Goal: Task Accomplishment & Management: Manage account settings

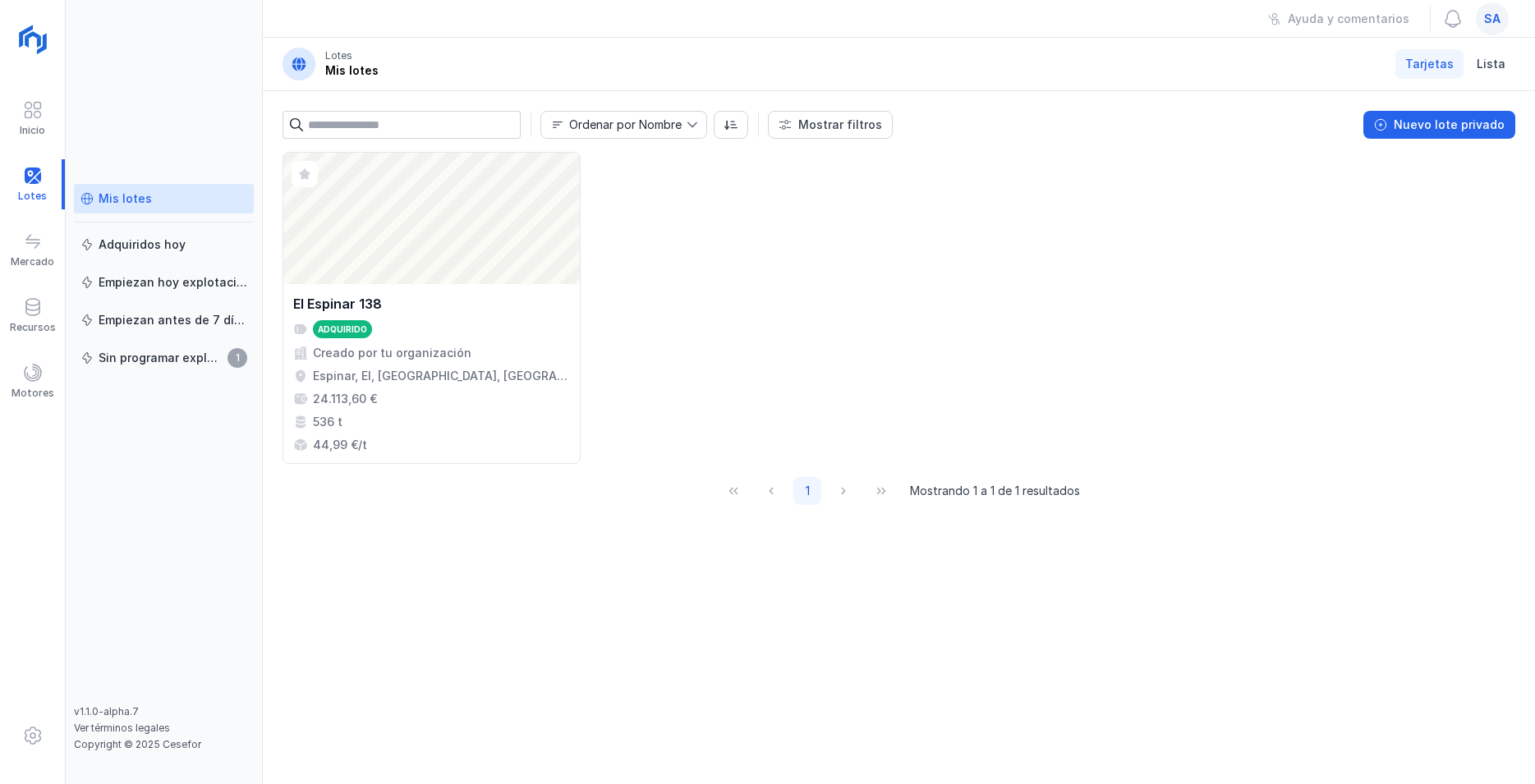
click at [659, 450] on div "Abrir lote El Espinar 138 Adquirido Creado por tu organización Espinar, El, [GE…" at bounding box center [899, 308] width 1233 height 312
click at [502, 662] on div "Abrir lote El Espinar 138 Adquirido Creado por tu organización Espinar, El, [GE…" at bounding box center [899, 468] width 1273 height 632
click at [163, 359] on div "Sin programar explotación" at bounding box center [160, 358] width 124 height 16
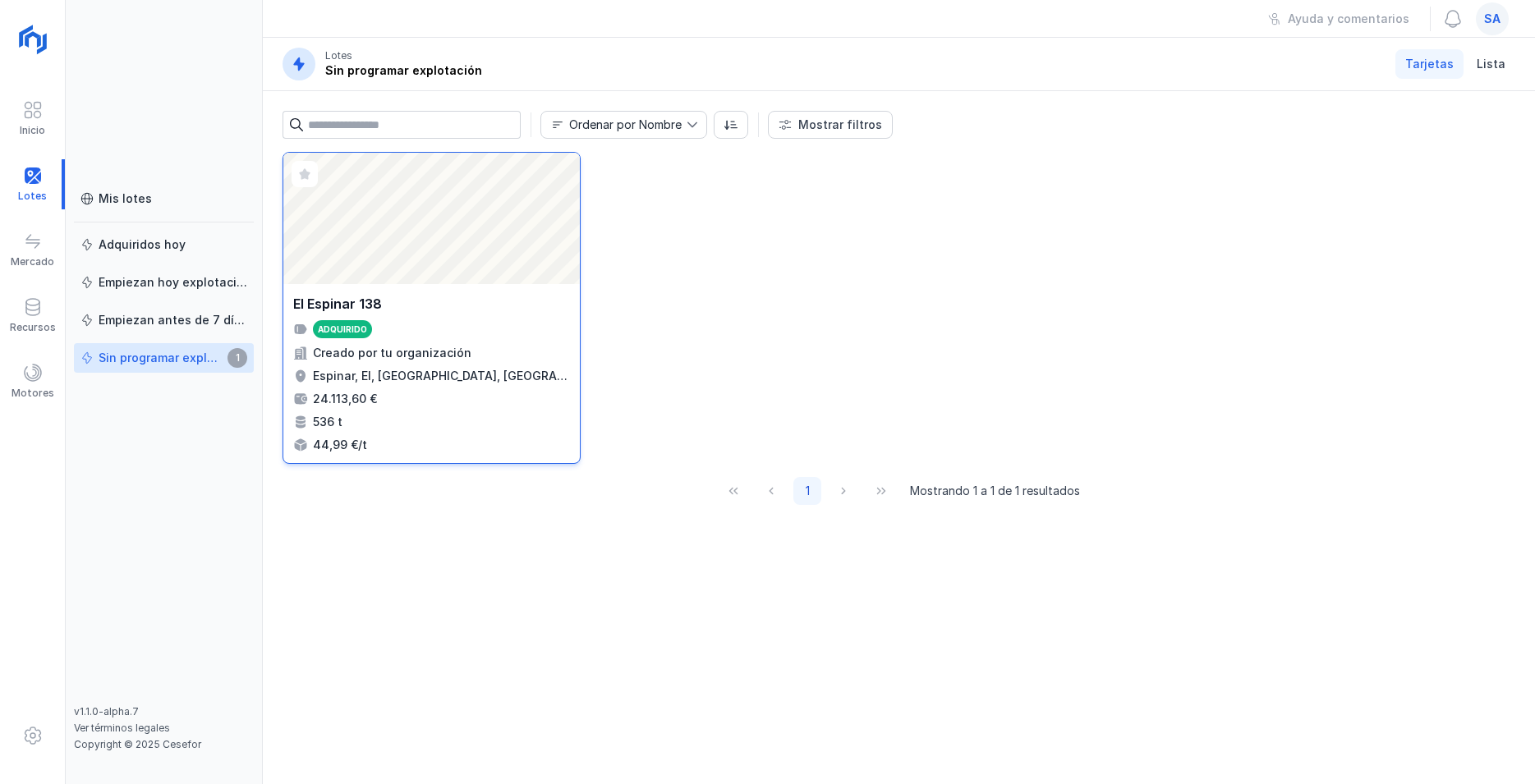
click at [439, 263] on div "Abrir lote" at bounding box center [432, 218] width 297 height 131
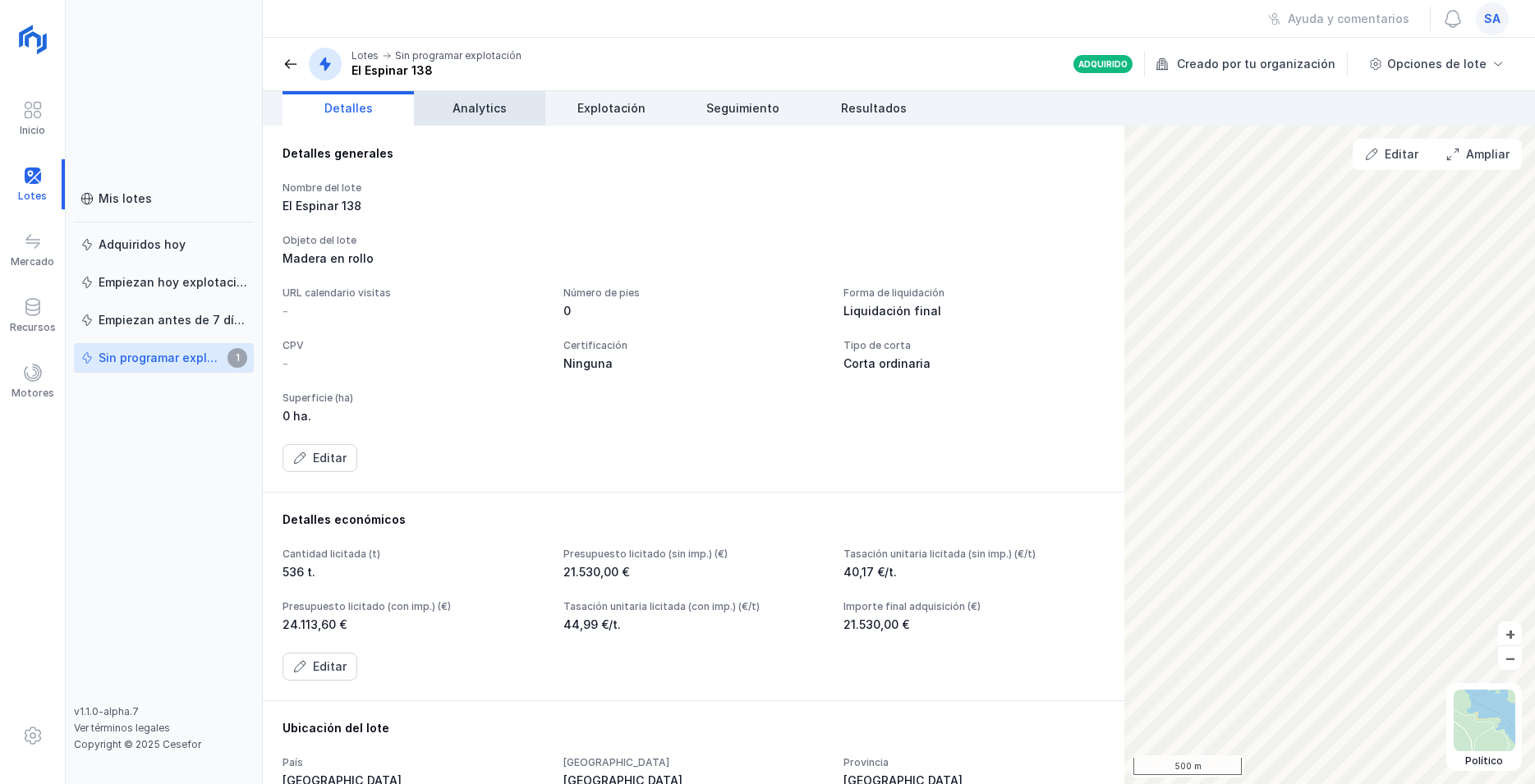
click at [486, 104] on span "Analytics" at bounding box center [479, 108] width 54 height 16
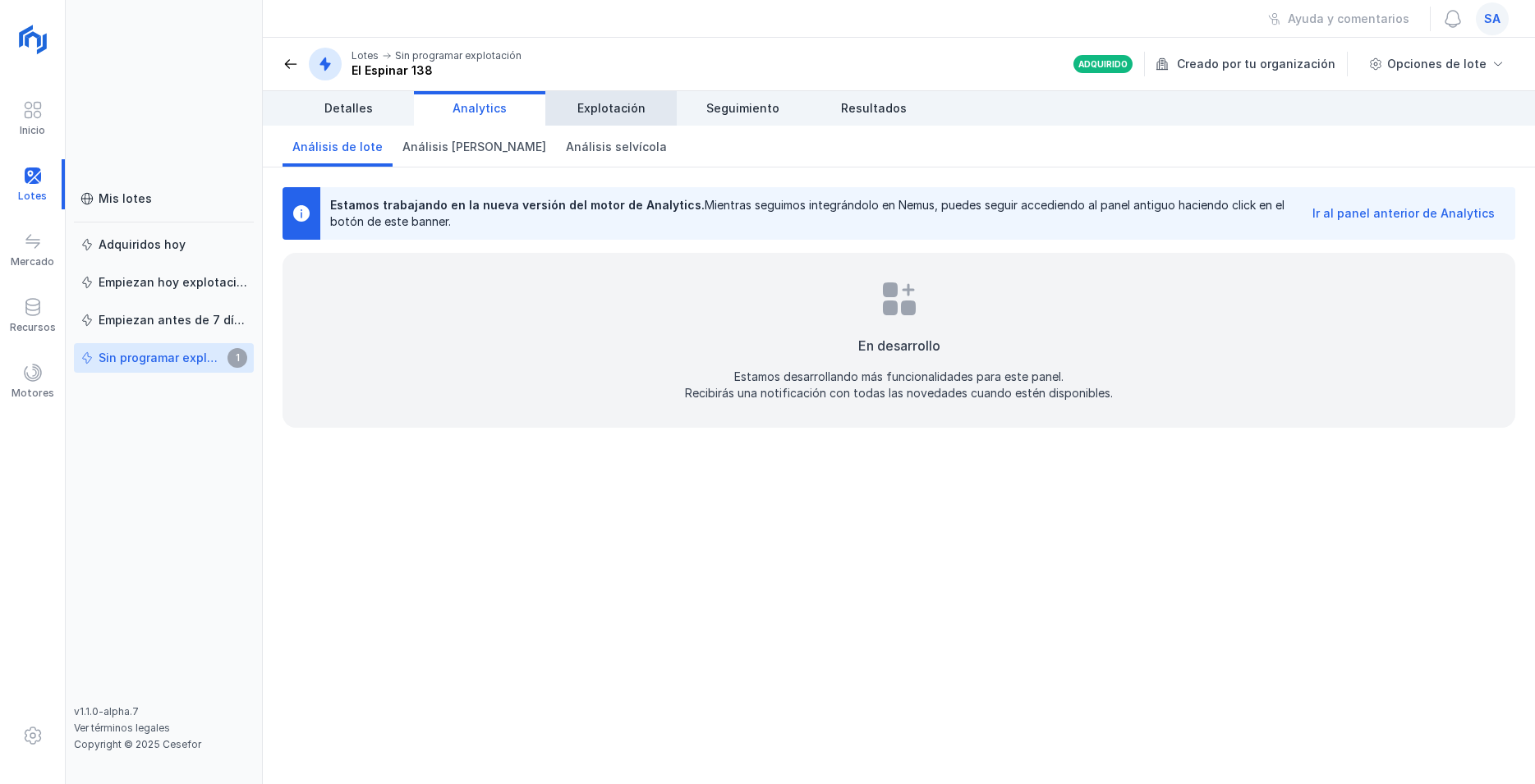
click at [611, 112] on span "Explotación" at bounding box center [611, 108] width 68 height 16
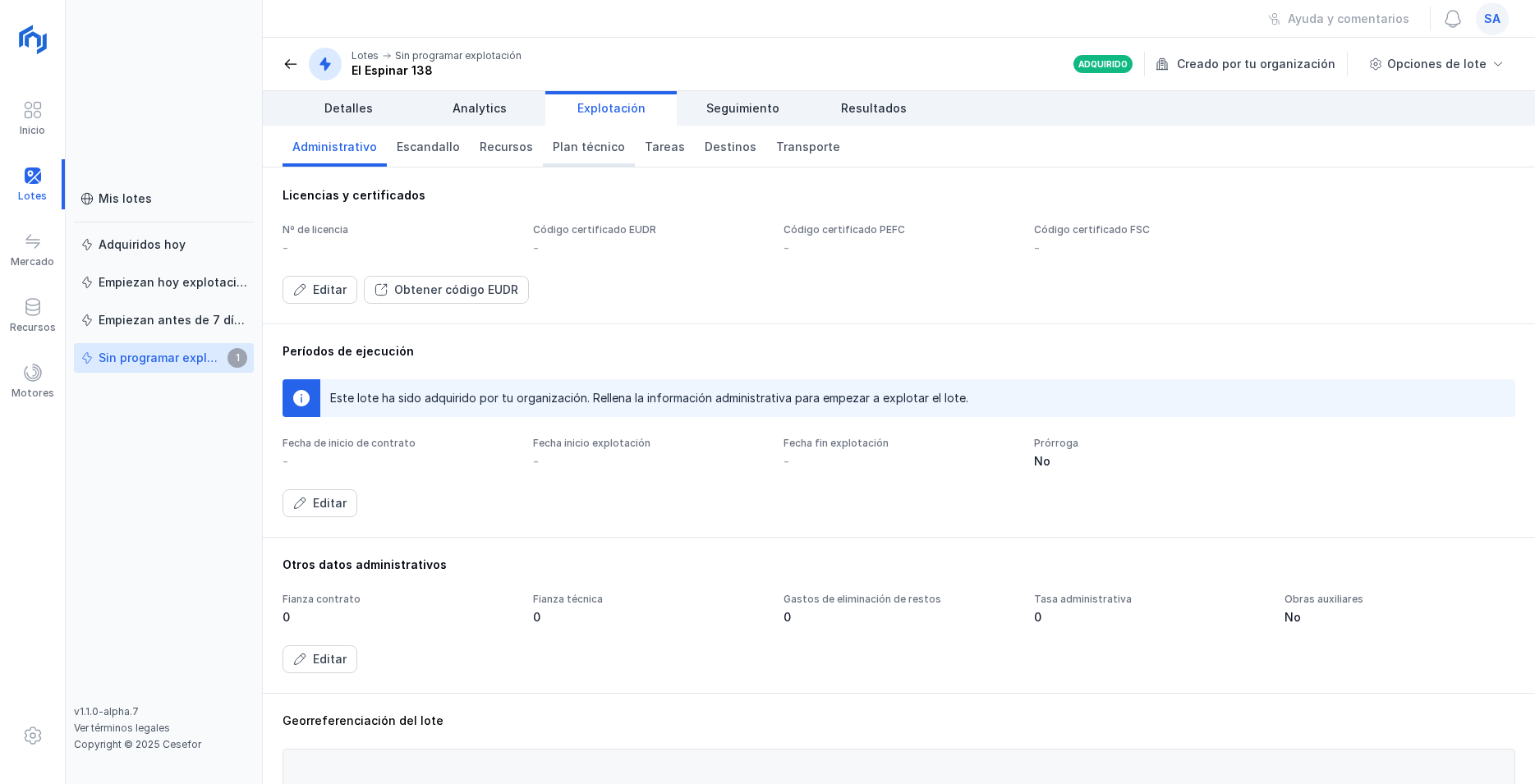
click at [579, 145] on span "Plan técnico" at bounding box center [588, 147] width 72 height 16
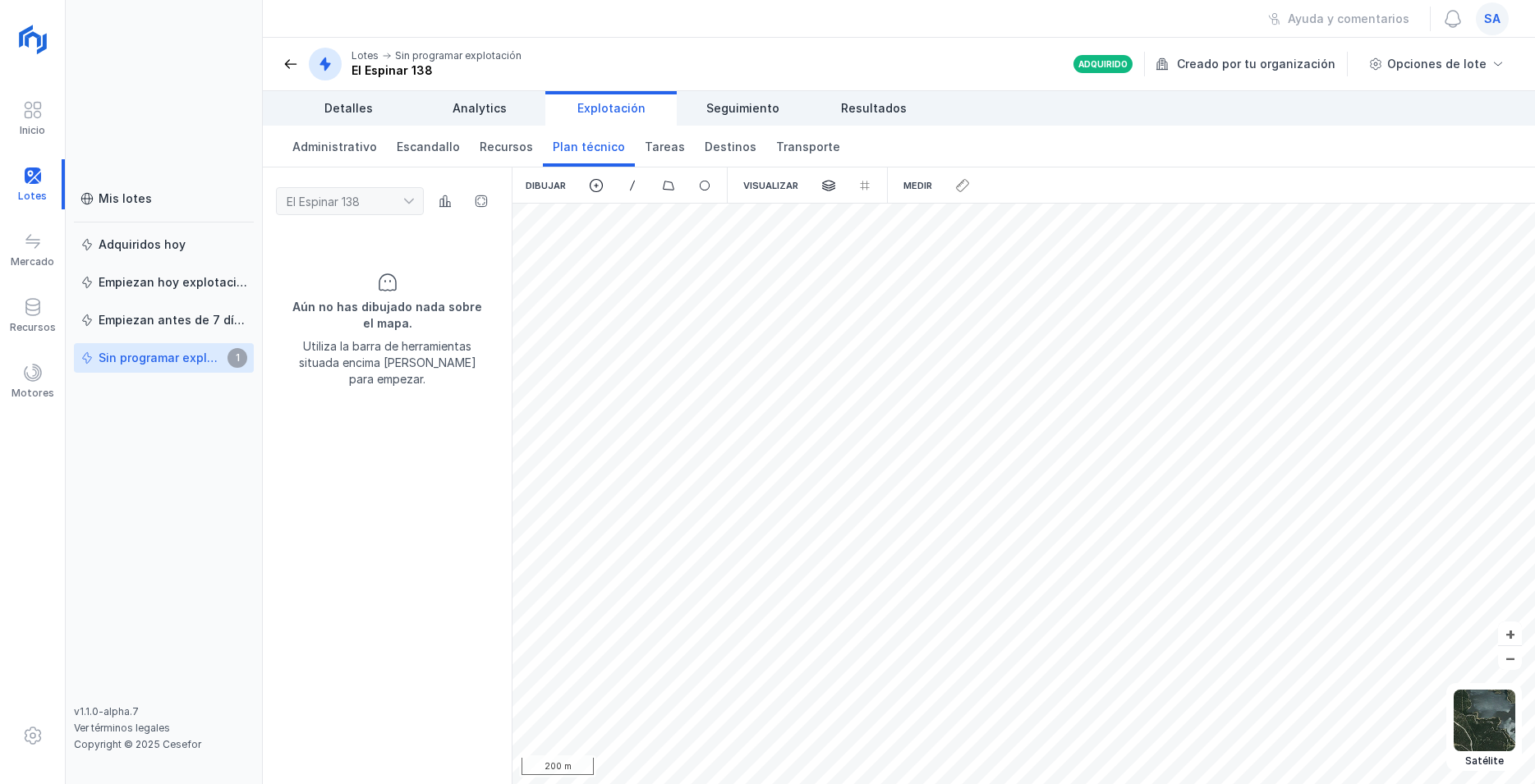
click at [1194, 62] on div "Creado por tu organización" at bounding box center [1253, 63] width 194 height 25
click at [1107, 65] on div "Adquirido" at bounding box center [1103, 64] width 49 height 12
click at [1406, 65] on div "Opciones de lote" at bounding box center [1437, 64] width 99 height 16
click at [1100, 134] on div "Administrativo Escandallo Recursos Plan técnico [PERSON_NAME] Transporte" at bounding box center [899, 147] width 1273 height 42
click at [341, 107] on span "Detalles" at bounding box center [348, 108] width 49 height 16
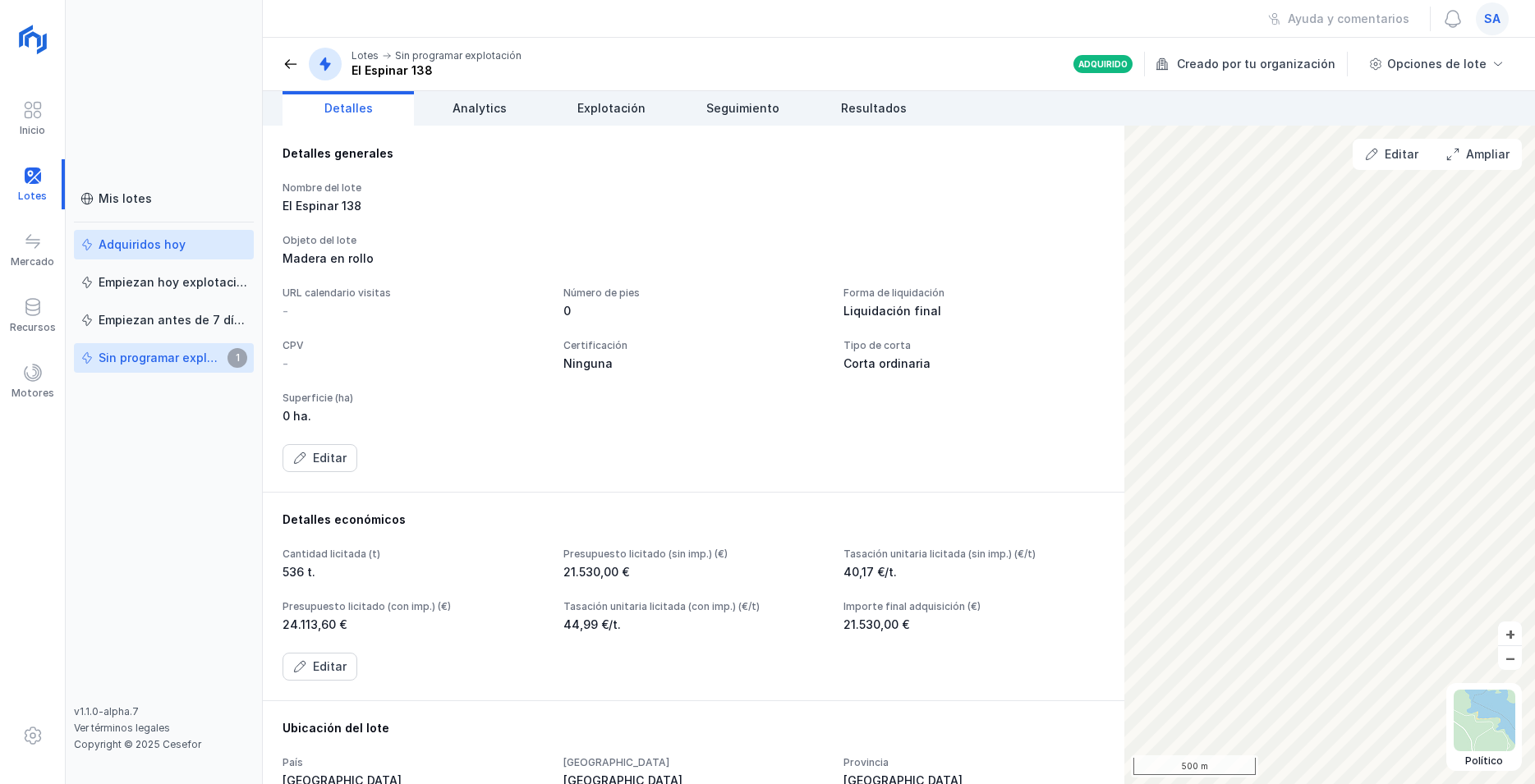
click at [131, 238] on div "Adquiridos hoy" at bounding box center [142, 245] width 87 height 16
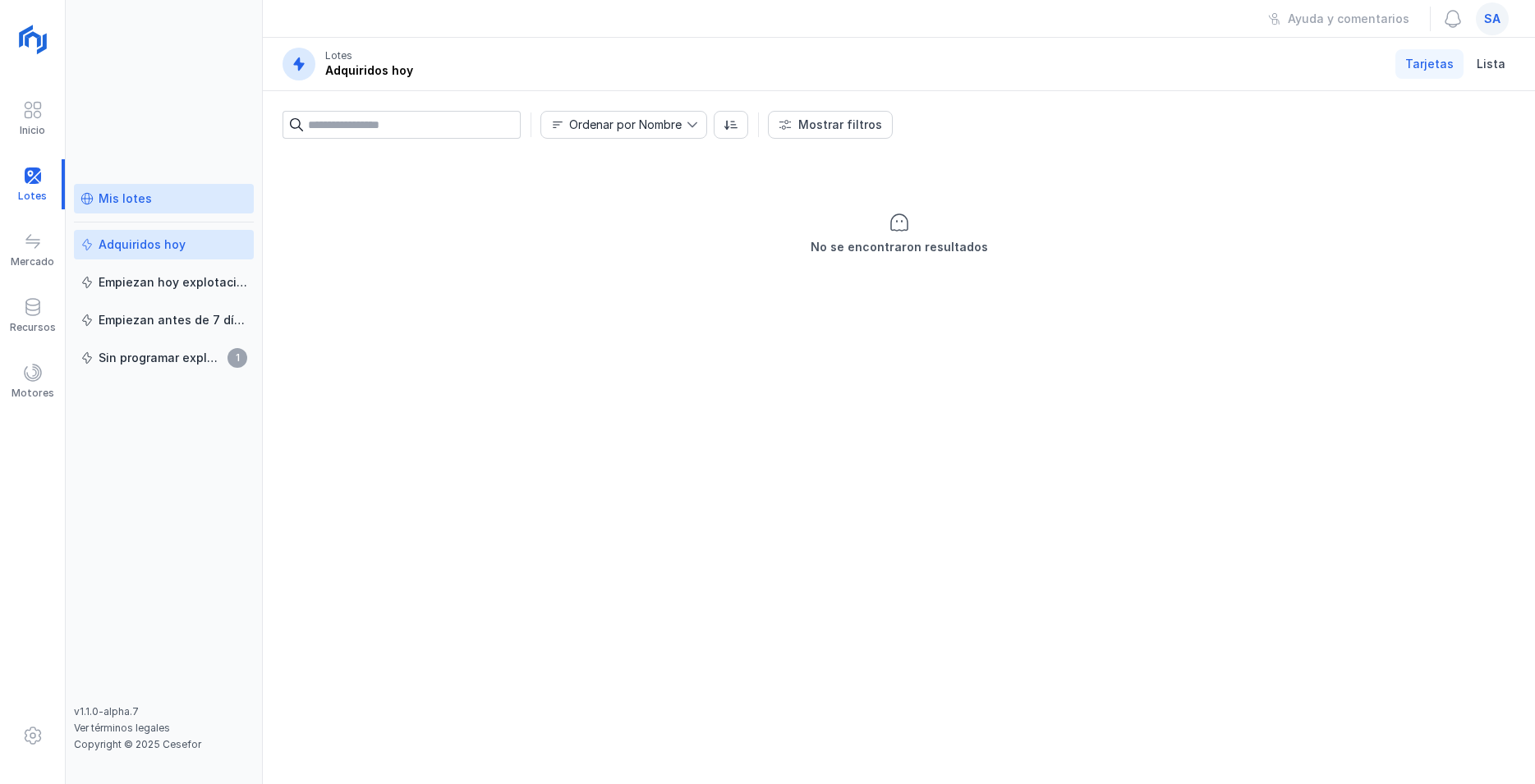
click at [138, 198] on div "Mis lotes" at bounding box center [126, 199] width 53 height 16
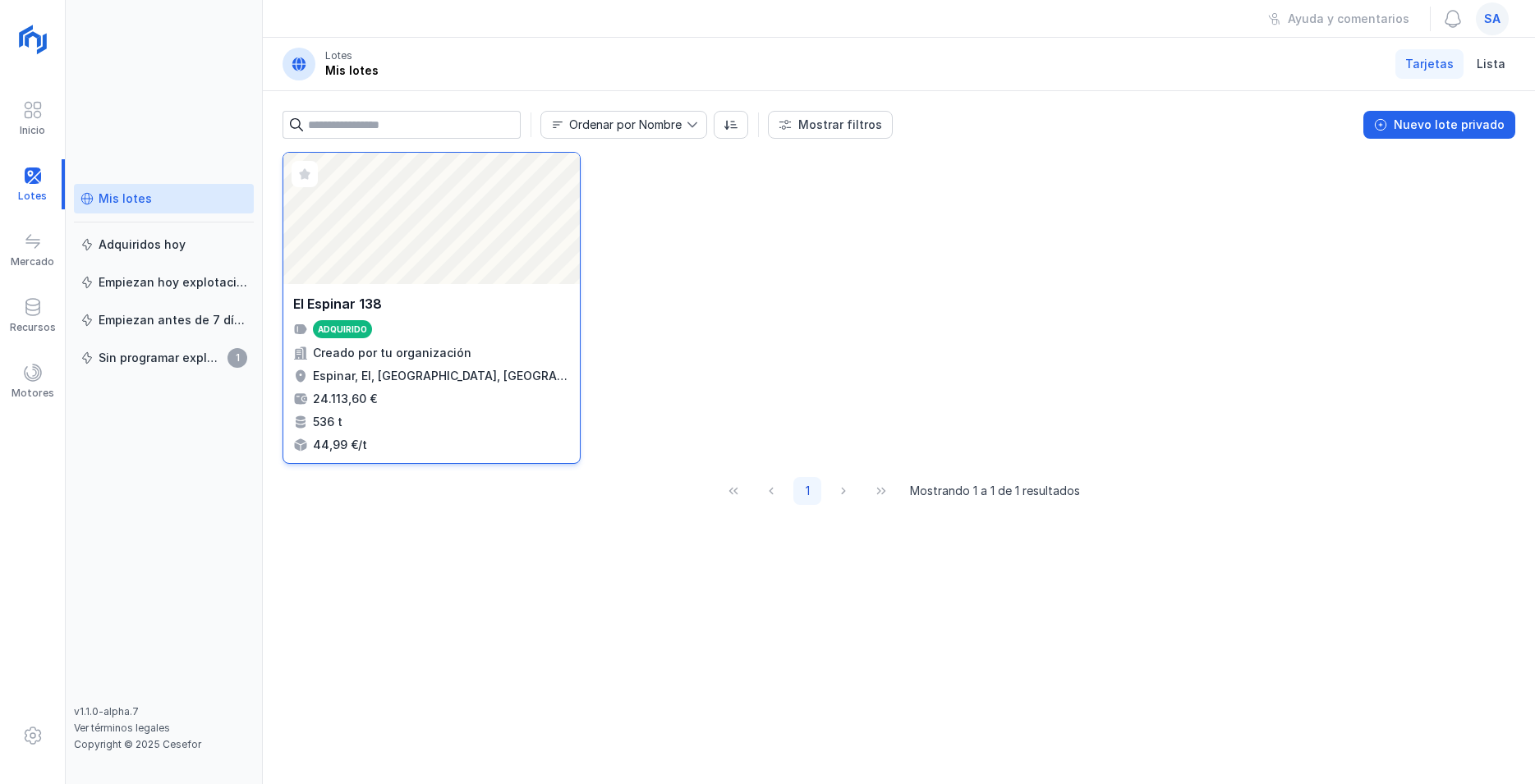
click at [335, 332] on div "Adquirido" at bounding box center [343, 329] width 49 height 12
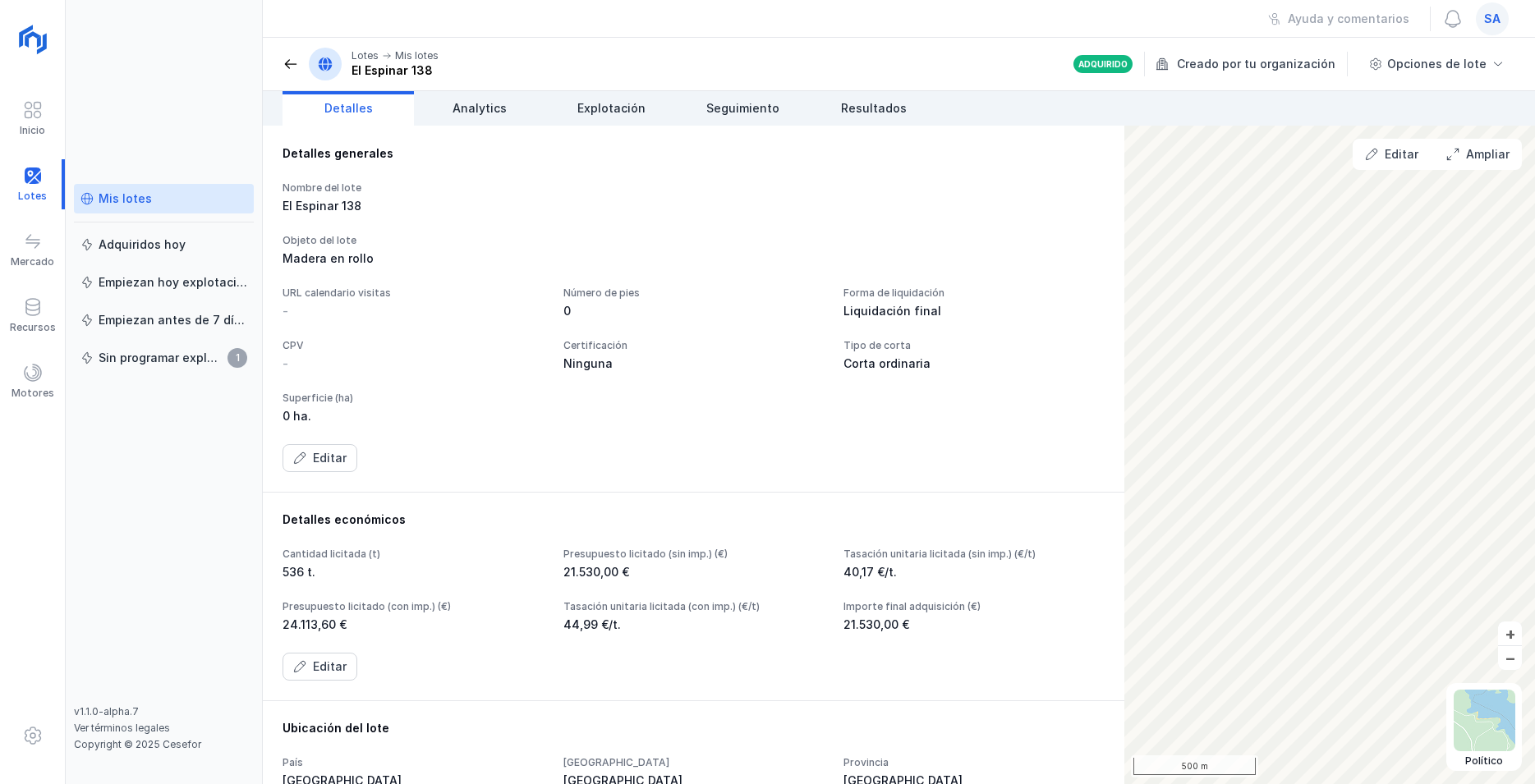
click at [852, 305] on div "Liquidación final" at bounding box center [974, 311] width 261 height 16
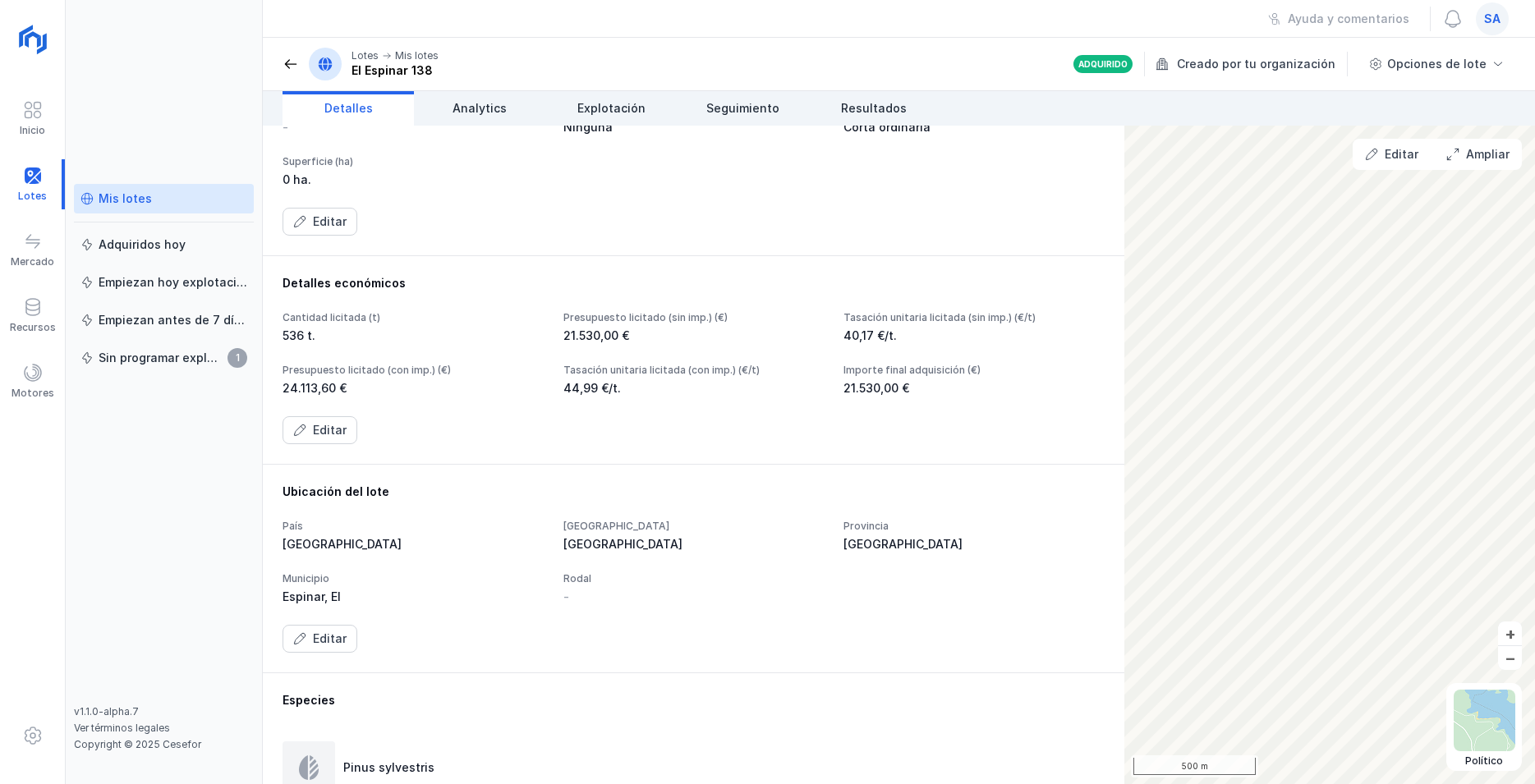
scroll to position [251, 0]
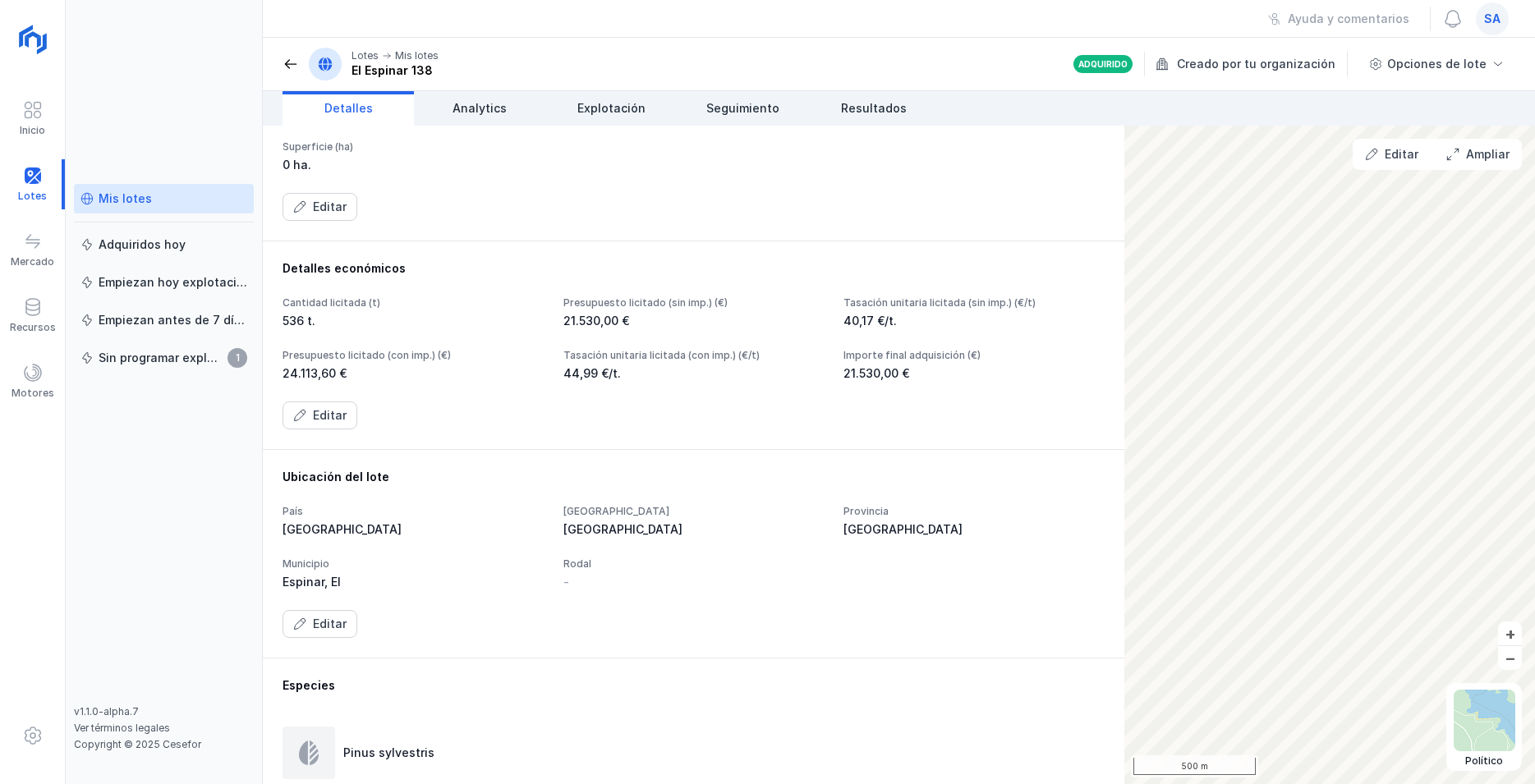
click at [621, 399] on div "Cantidad licitada (t) 536 t. Presupuesto licitado (sin imp.) (€) 21.530,00 € Ta…" at bounding box center [693, 363] width 822 height 133
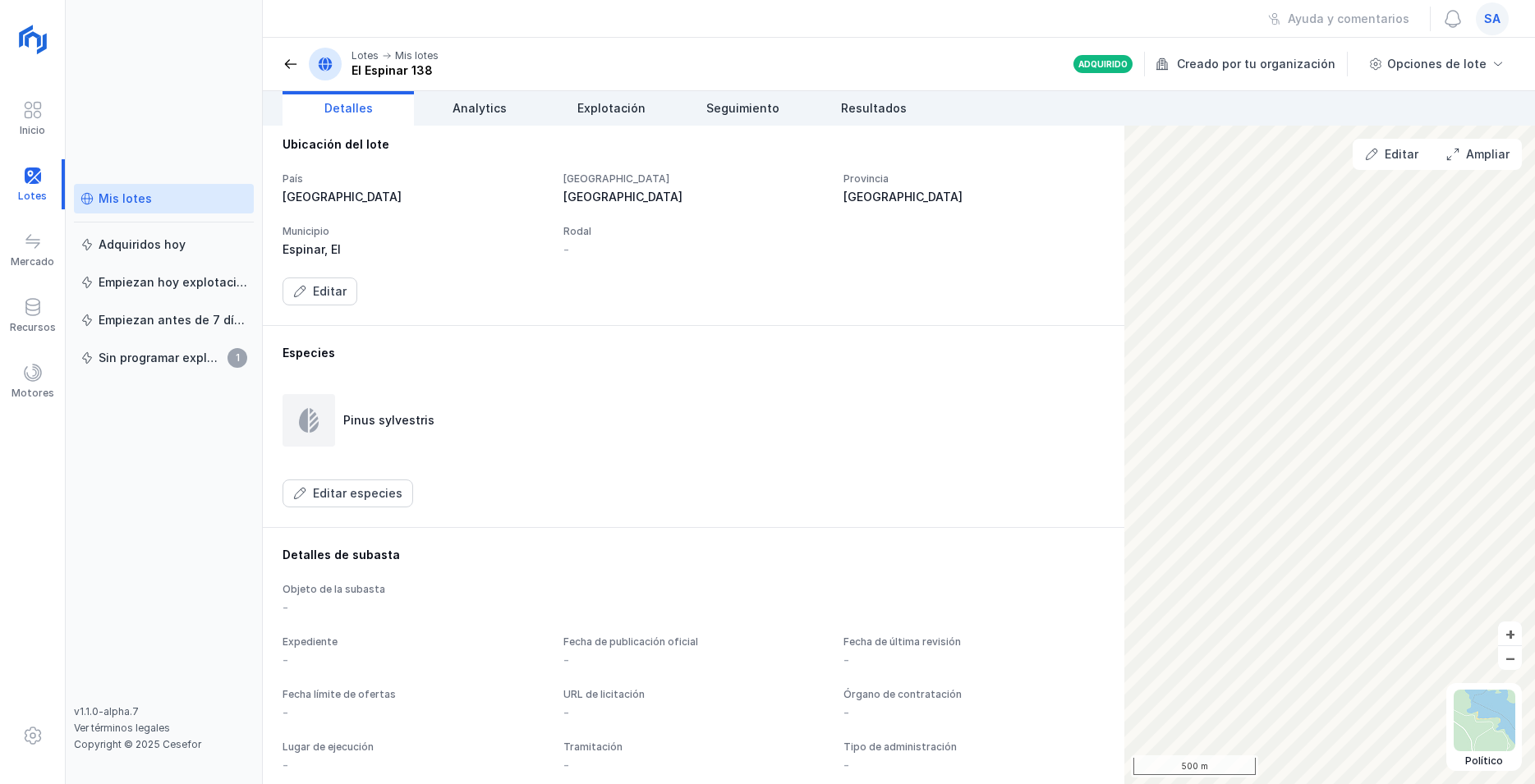
scroll to position [746, 0]
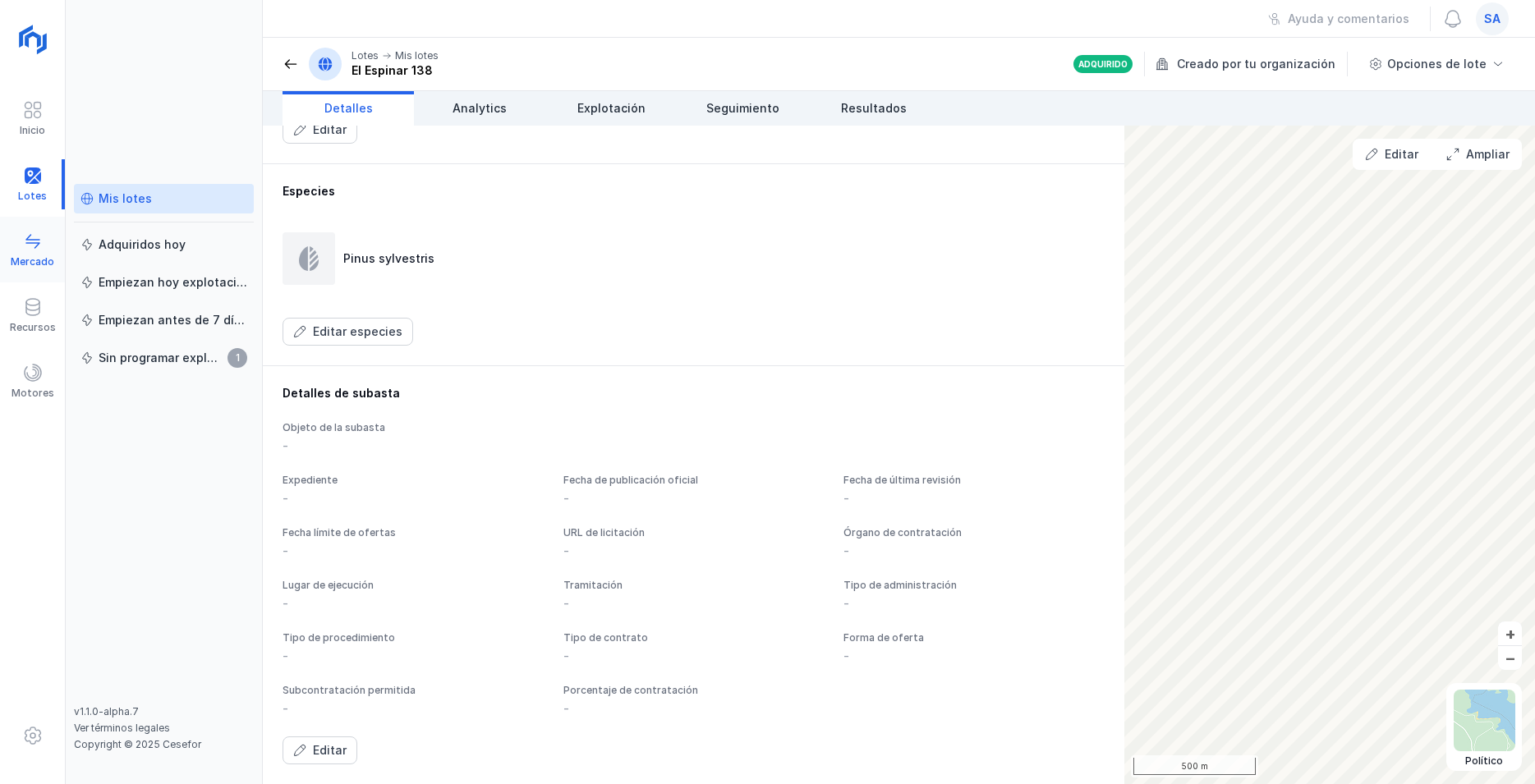
click at [35, 248] on span at bounding box center [33, 242] width 20 height 20
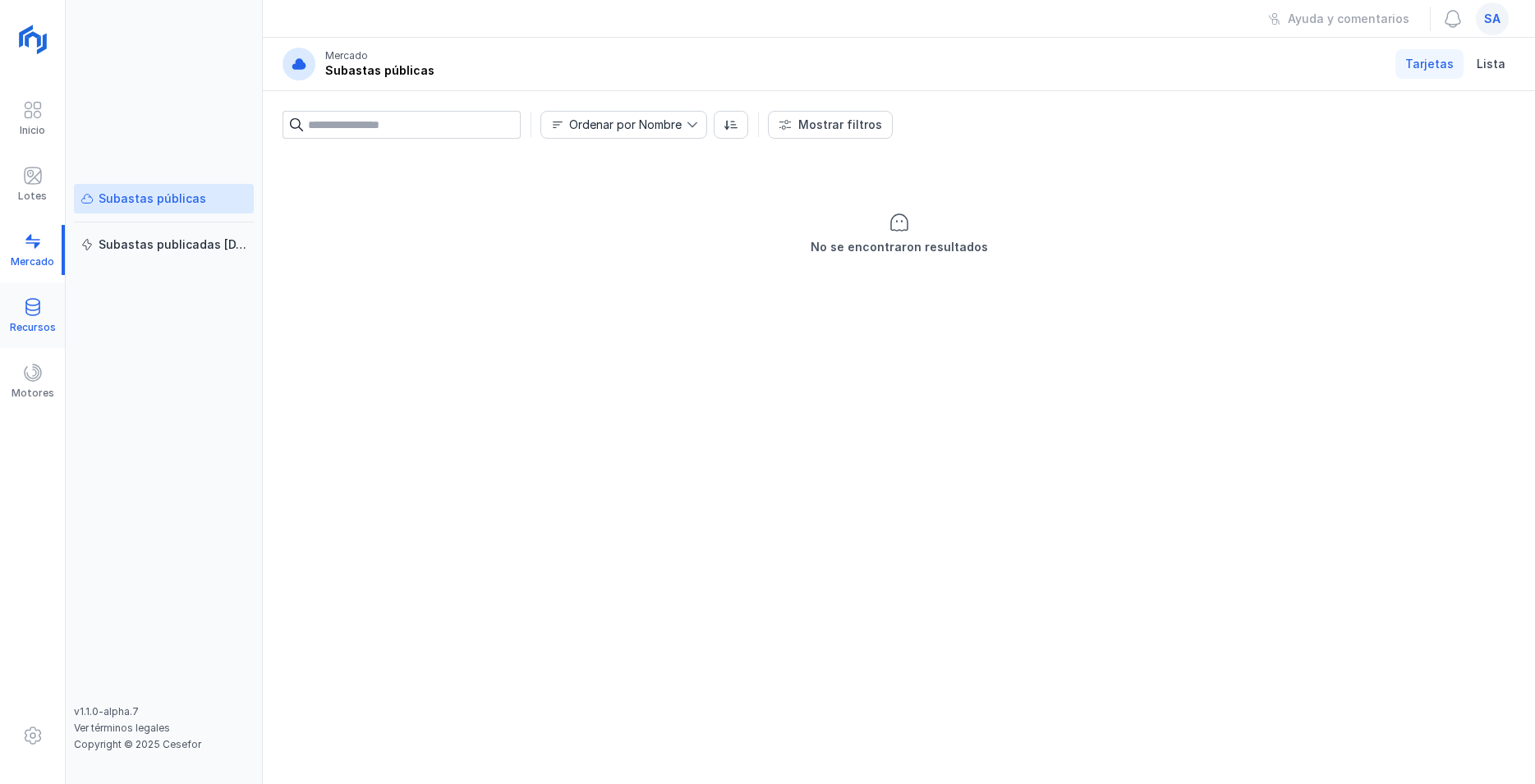
click at [31, 305] on span at bounding box center [33, 307] width 20 height 20
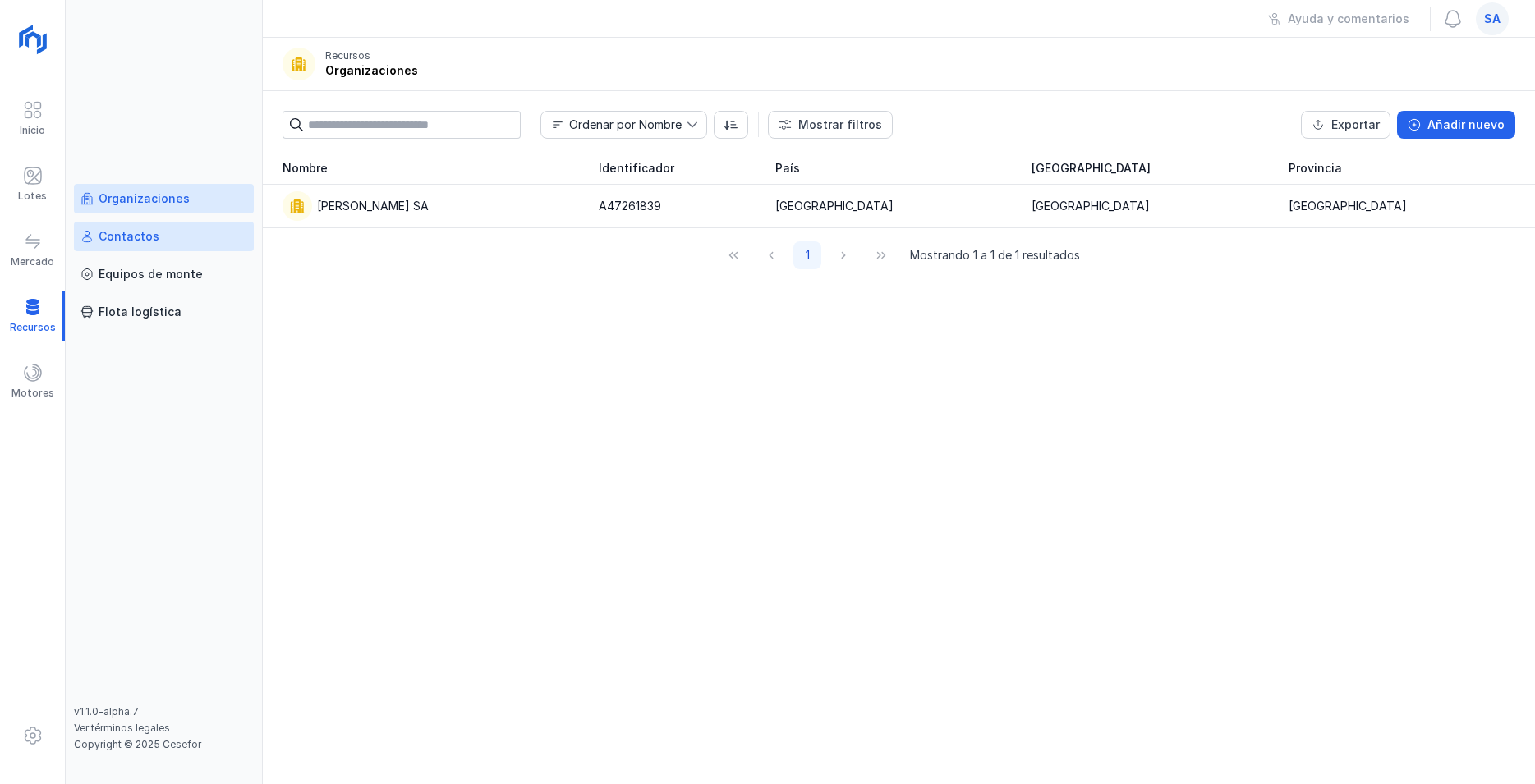
click at [125, 232] on div "Contactos" at bounding box center [129, 236] width 60 height 16
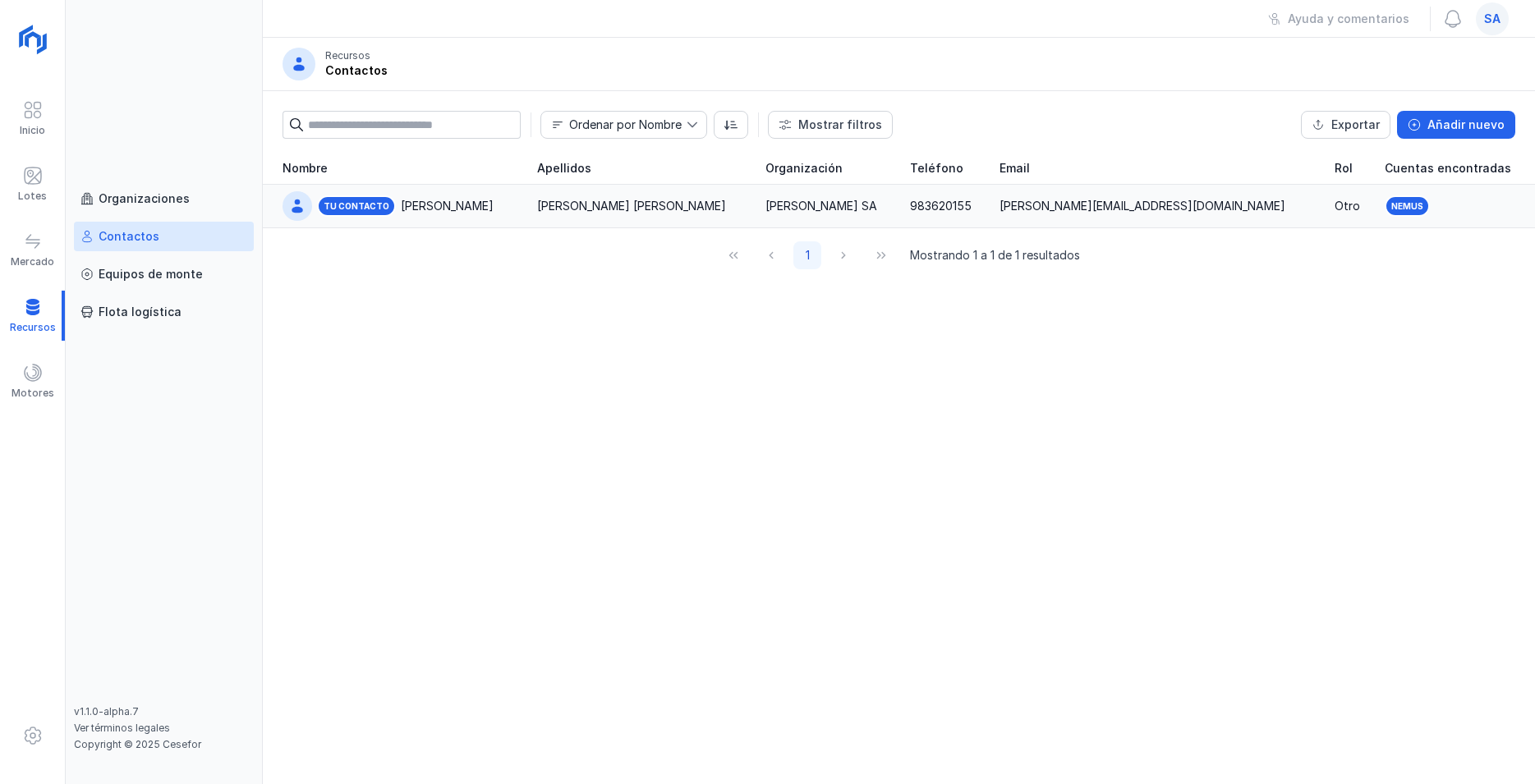
click at [554, 207] on div "[PERSON_NAME] [PERSON_NAME]" at bounding box center [631, 206] width 189 height 16
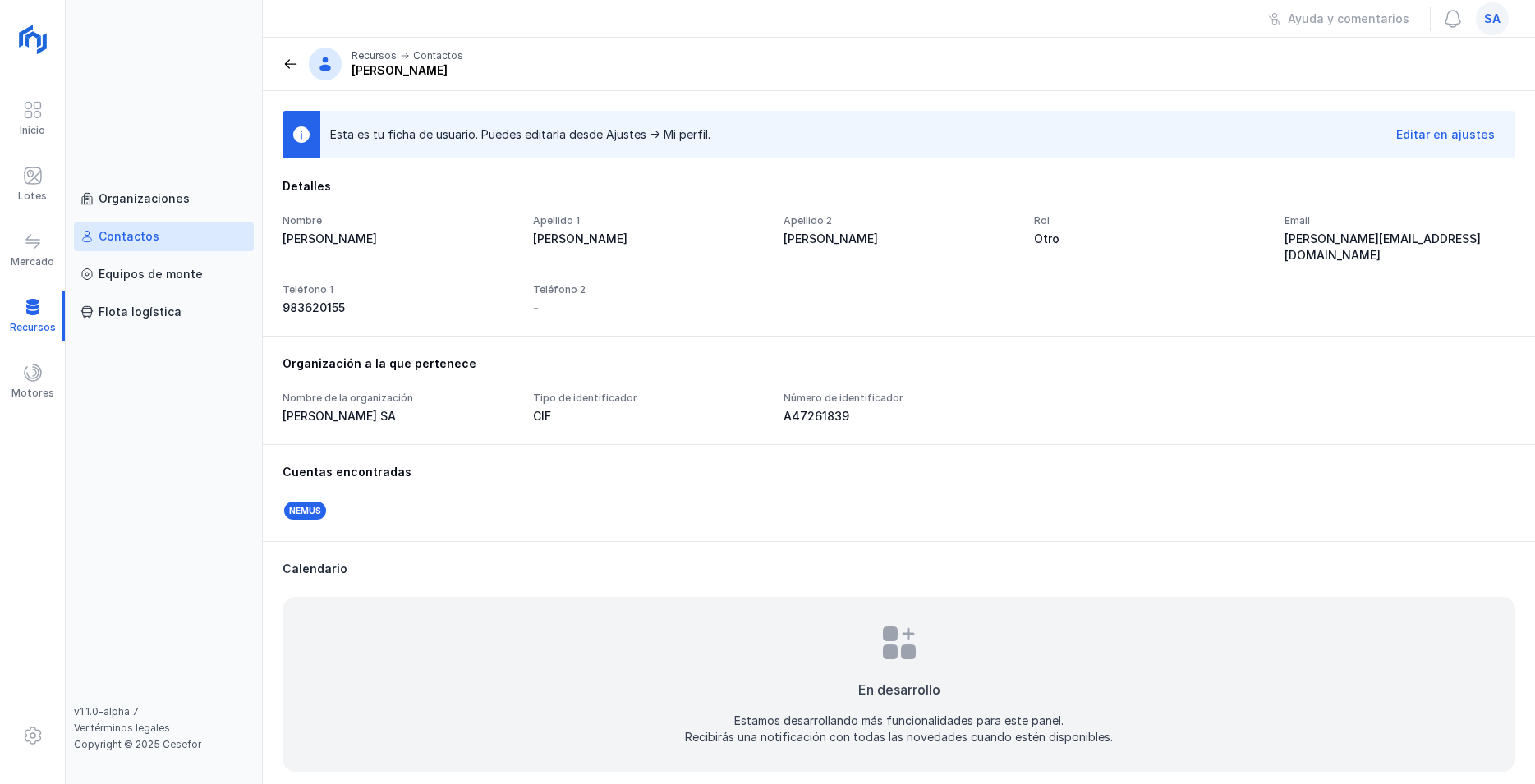
click at [797, 242] on div "[PERSON_NAME]" at bounding box center [899, 239] width 231 height 16
click at [1429, 135] on div "Editar en ajustes" at bounding box center [1446, 135] width 99 height 16
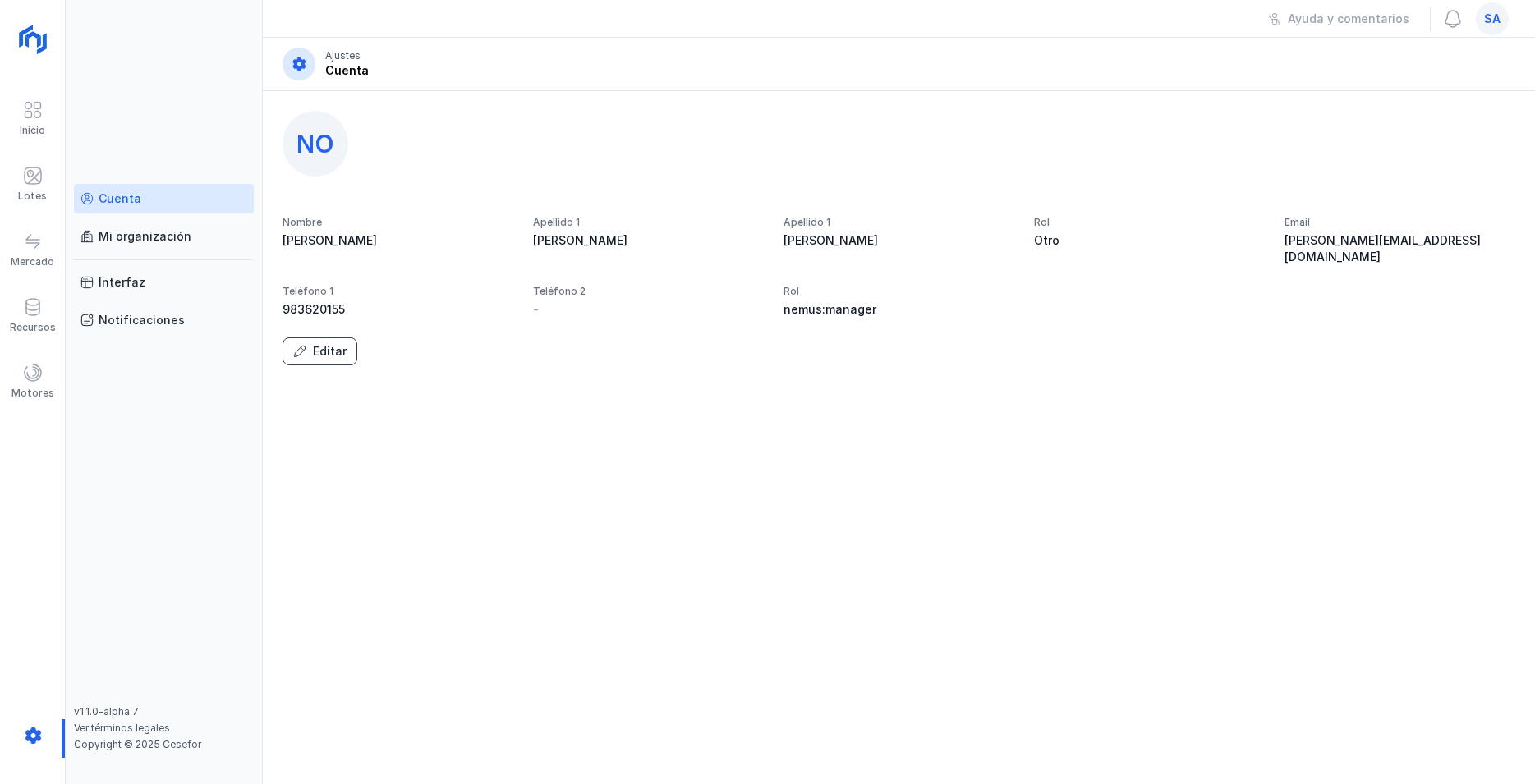
click at [326, 343] on div "Editar" at bounding box center [330, 352] width 34 height 16
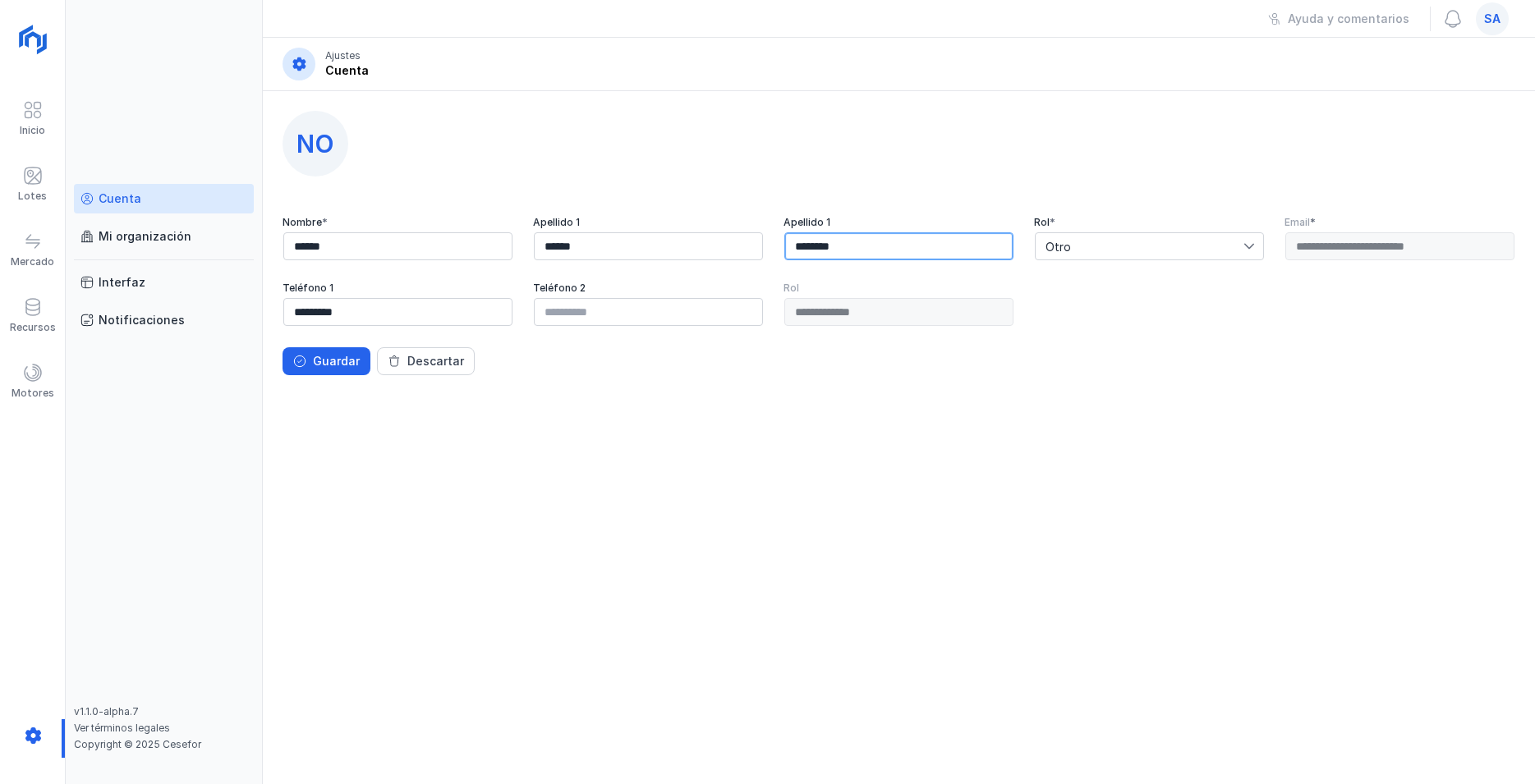
drag, startPoint x: 855, startPoint y: 241, endPoint x: 704, endPoint y: 239, distance: 151.0
click at [704, 239] on div "**********" at bounding box center [899, 272] width 1233 height 112
drag, startPoint x: 709, startPoint y: 242, endPoint x: 520, endPoint y: 242, distance: 189.0
click at [784, 242] on input "********" at bounding box center [899, 246] width 229 height 27
type input "*******"
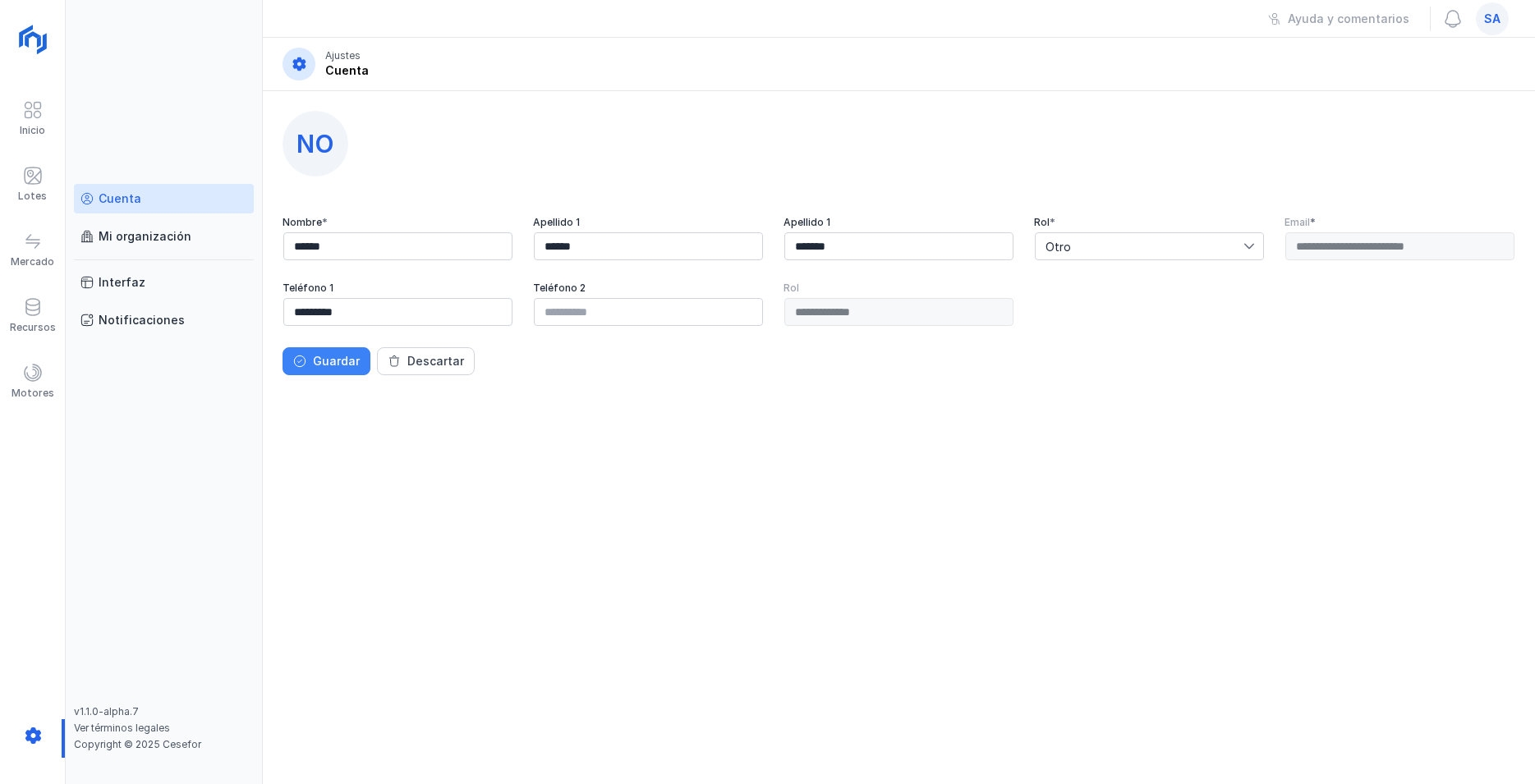
click at [332, 368] on div "Guardar" at bounding box center [336, 361] width 47 height 16
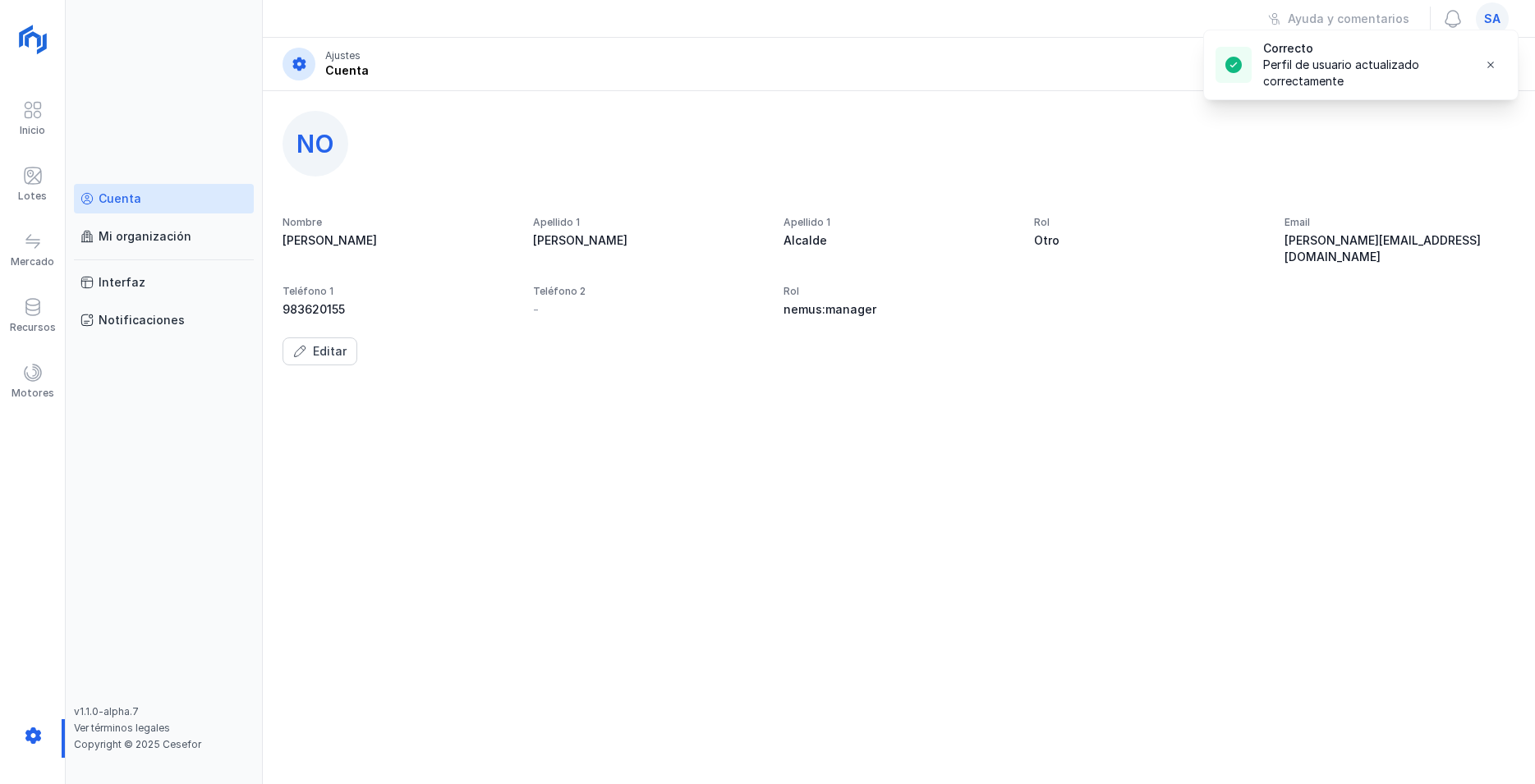
click at [312, 145] on span "No" at bounding box center [315, 144] width 38 height 29
click at [126, 198] on div "Cuenta" at bounding box center [120, 199] width 43 height 16
click at [1494, 21] on span "sa" at bounding box center [1493, 19] width 16 height 16
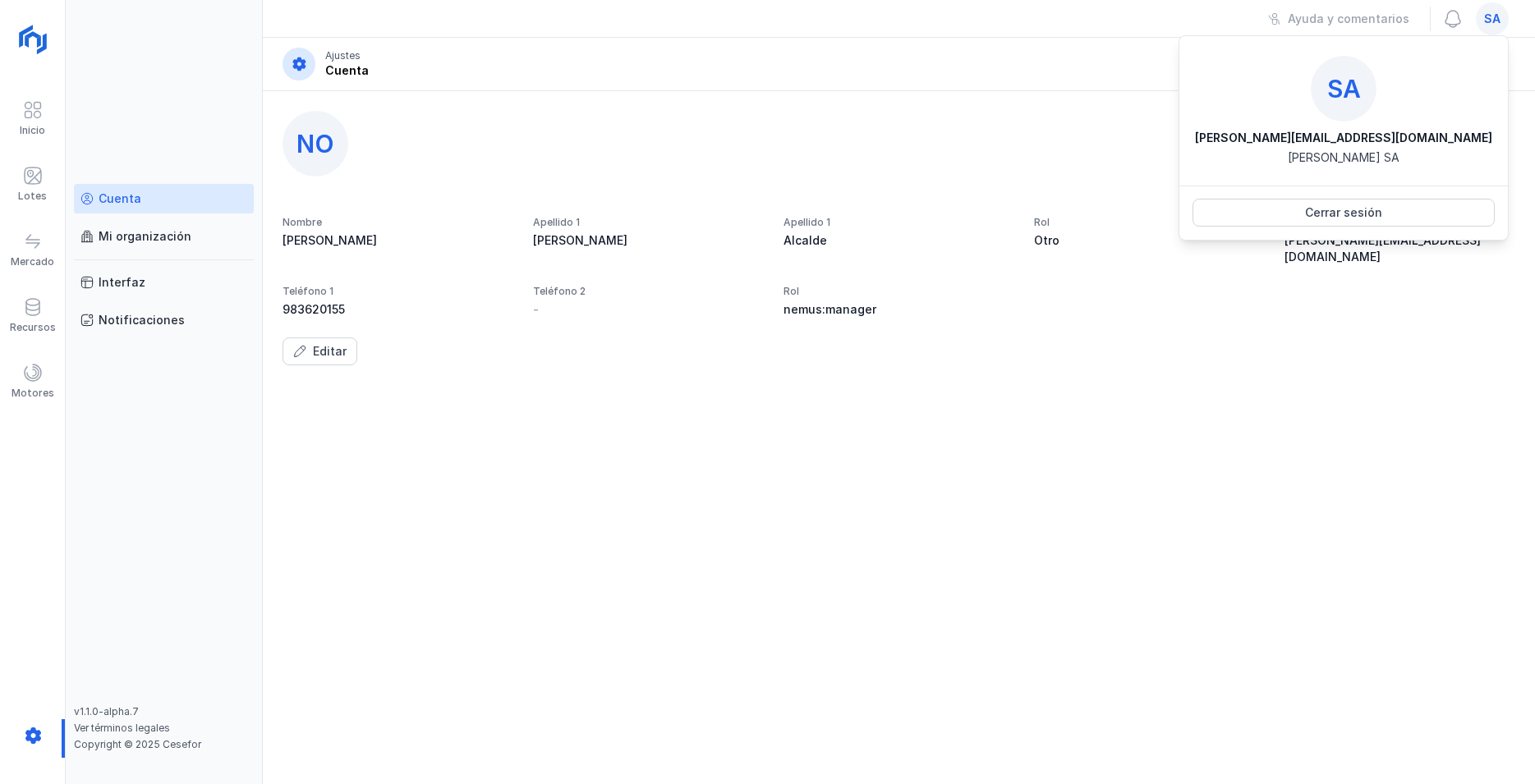
click at [696, 66] on header "Ajustes Cuenta" at bounding box center [899, 64] width 1273 height 53
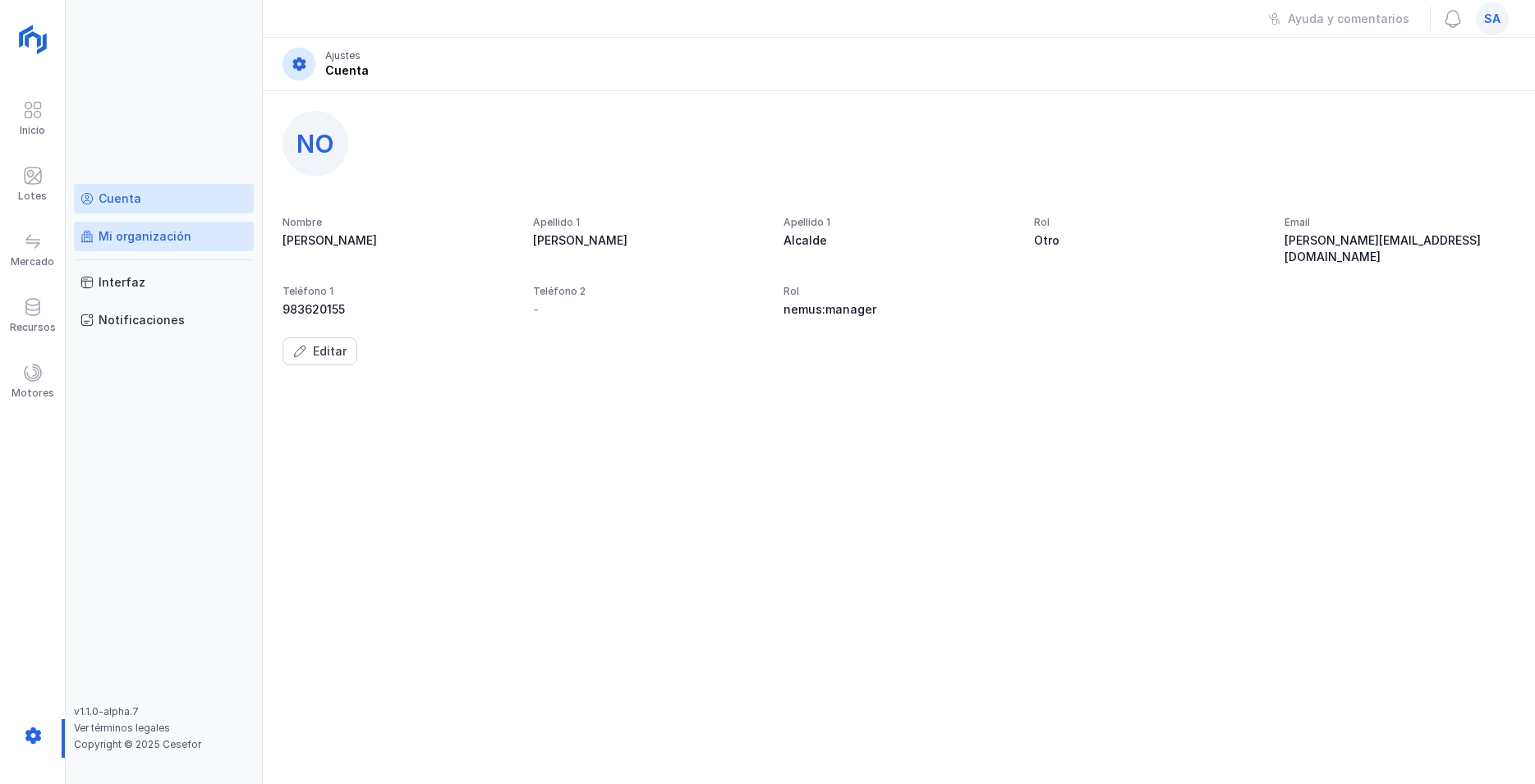
click at [137, 234] on div "Mi organización" at bounding box center [145, 236] width 93 height 16
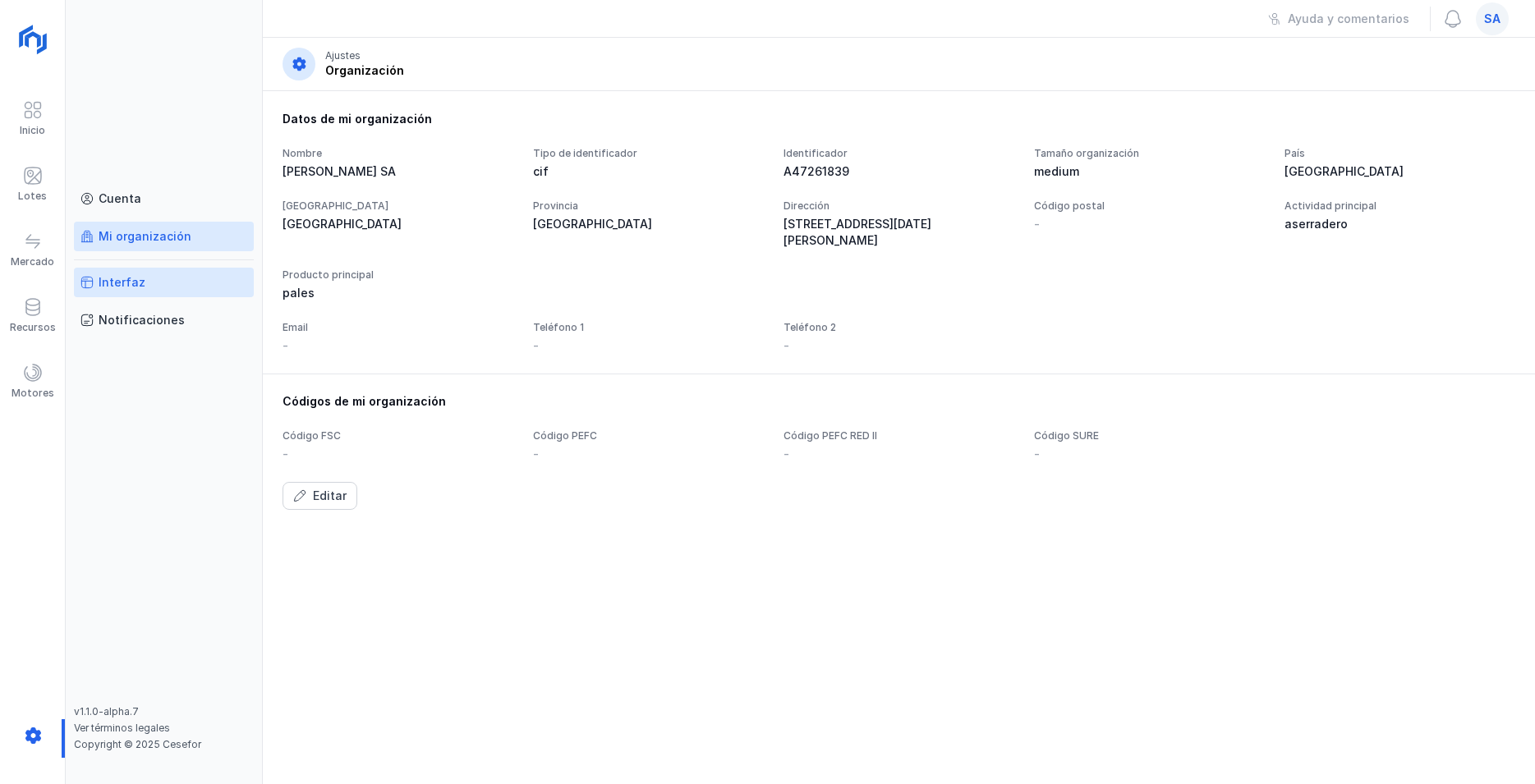
click at [115, 276] on div "Interfaz" at bounding box center [122, 282] width 47 height 16
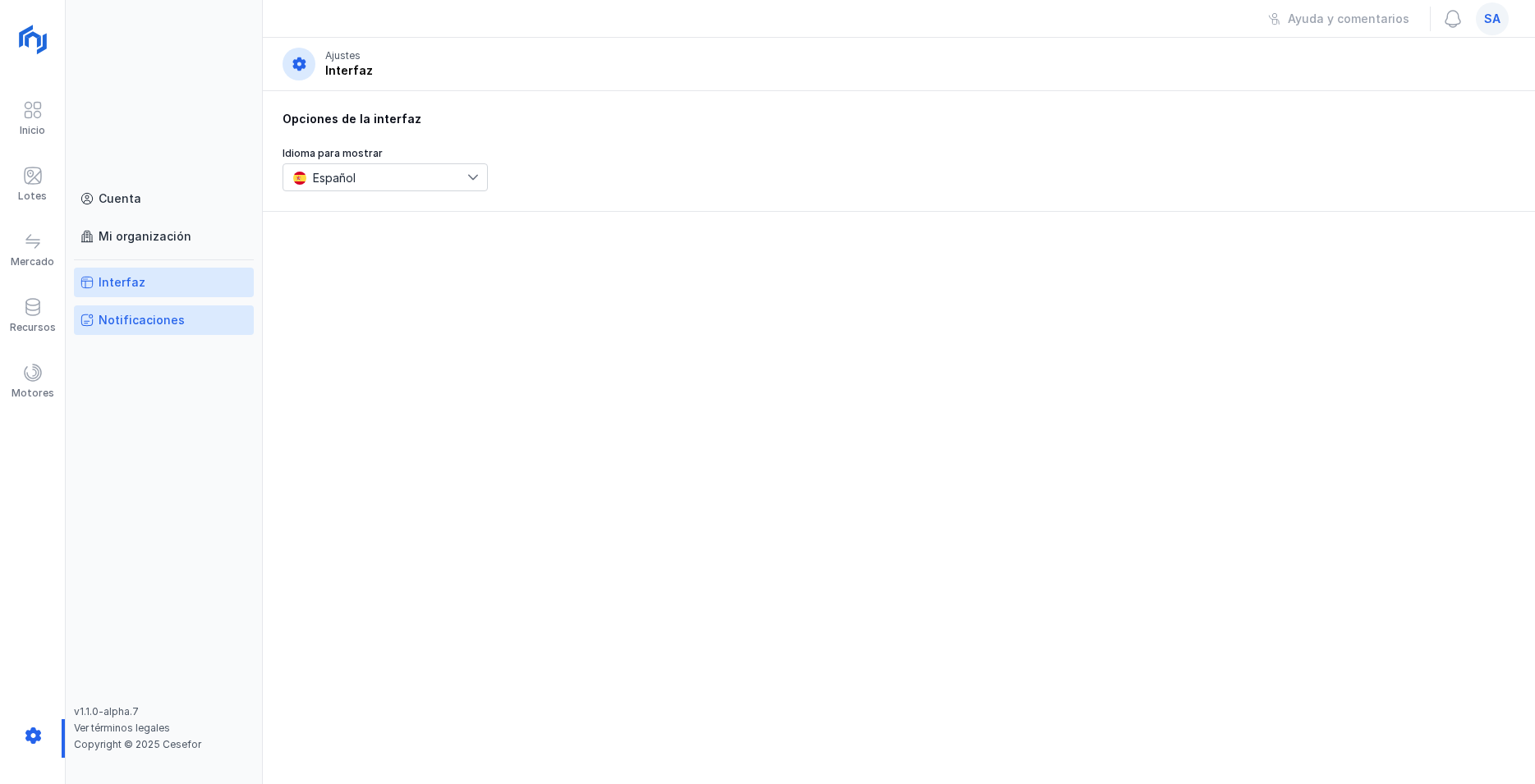
click at [137, 319] on div "Notificaciones" at bounding box center [142, 321] width 86 height 16
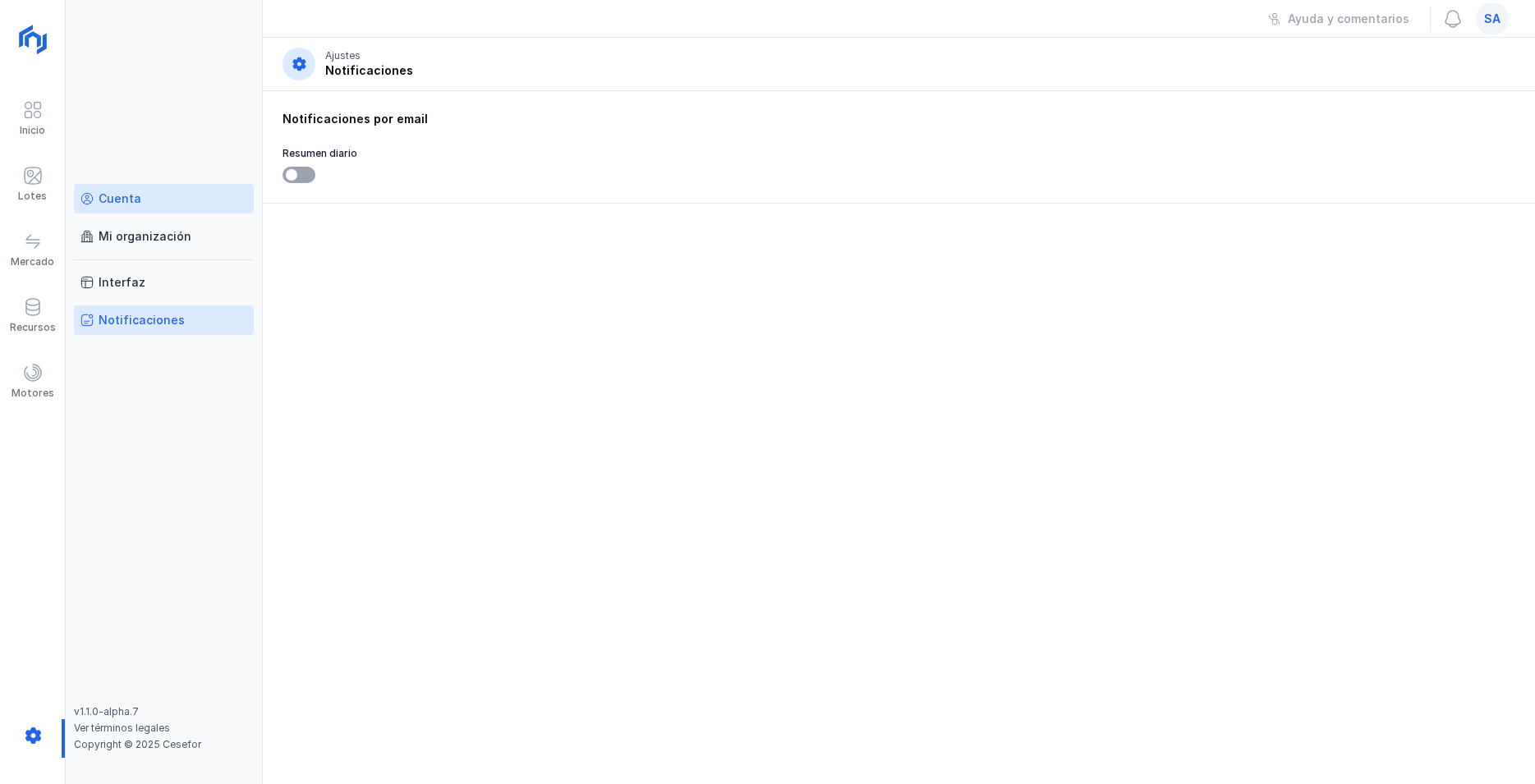
click at [135, 200] on div "Cuenta" at bounding box center [120, 199] width 43 height 16
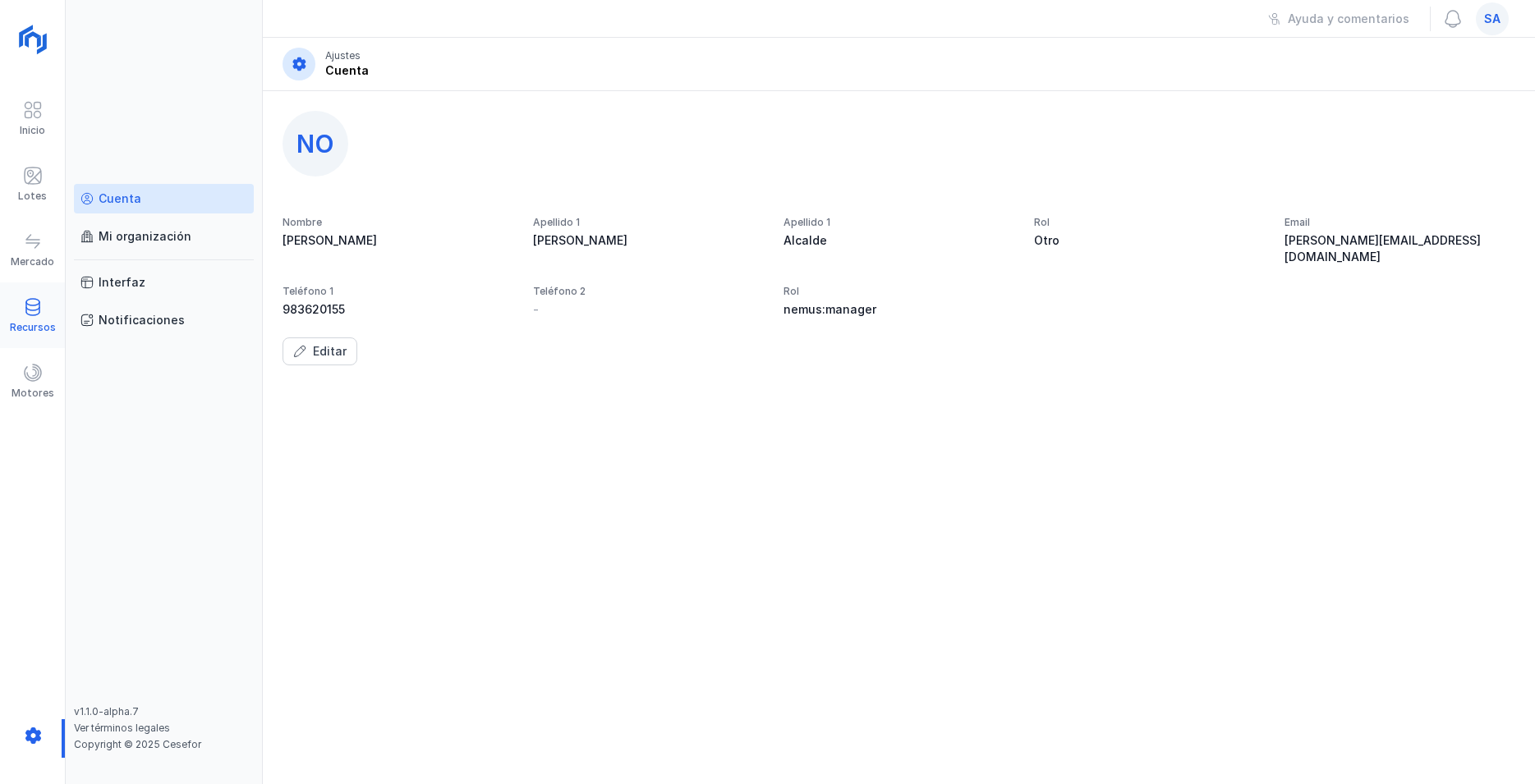
click at [27, 312] on span at bounding box center [33, 307] width 20 height 20
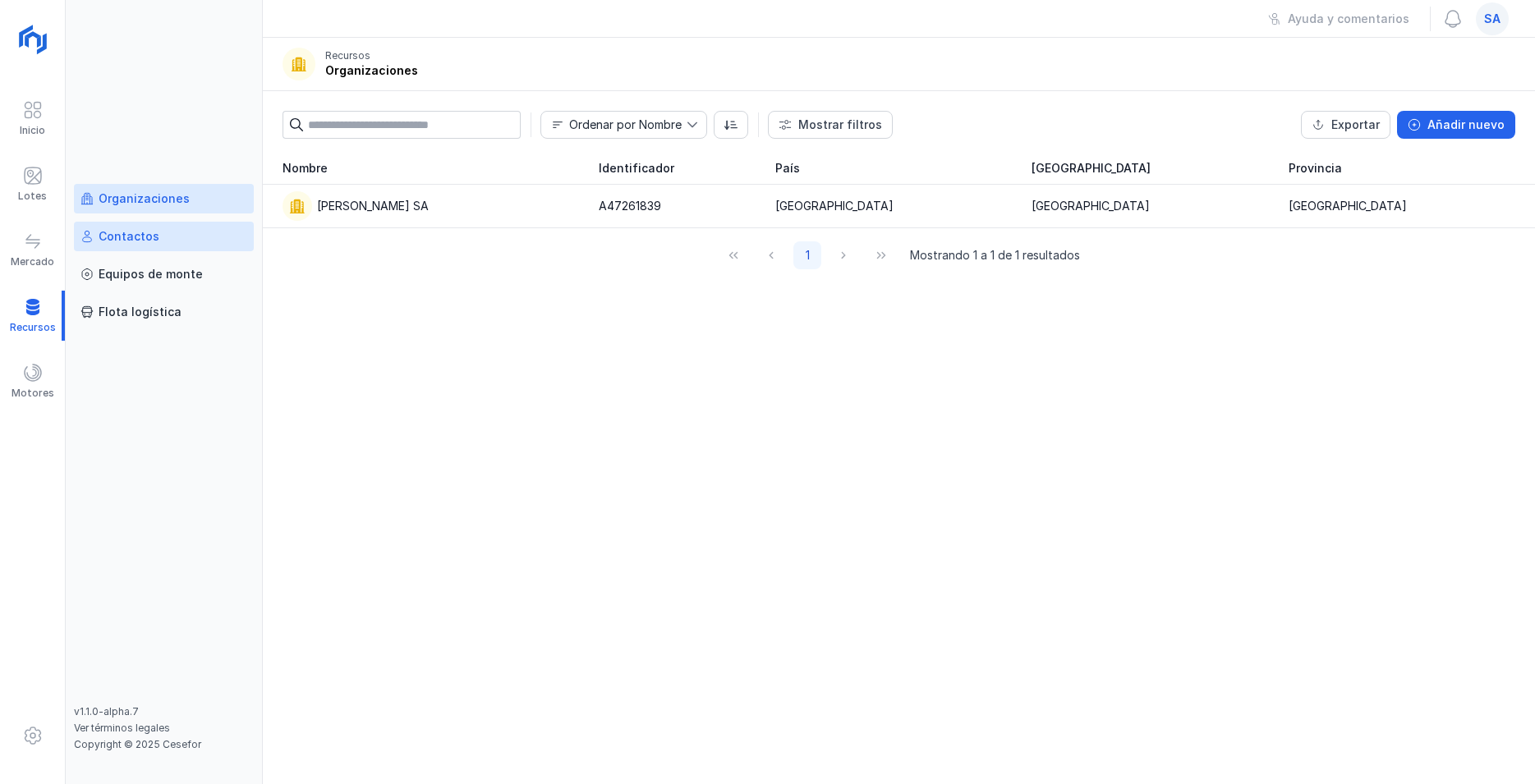
click at [137, 238] on div "Contactos" at bounding box center [129, 236] width 60 height 16
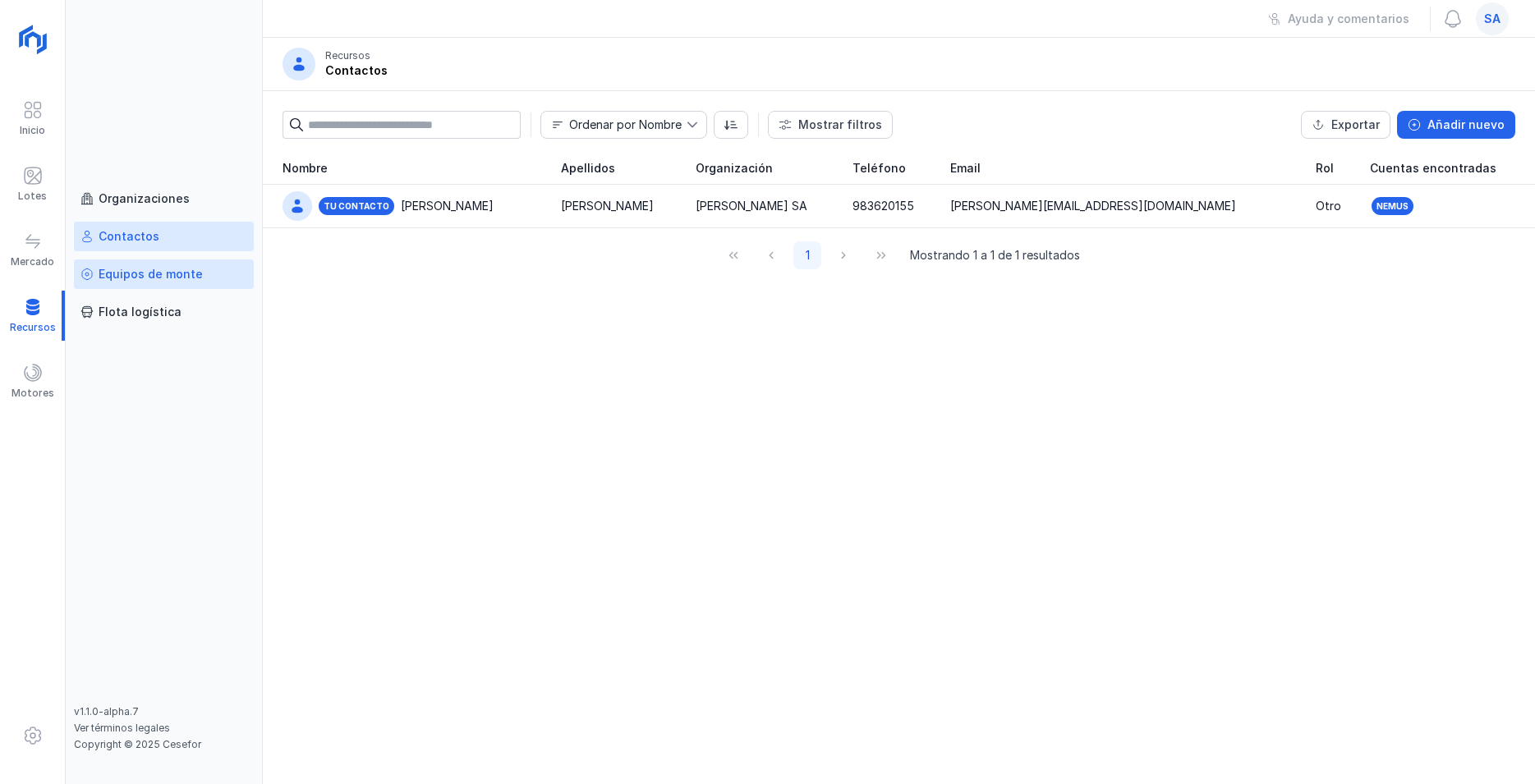
click at [164, 278] on div "Equipos de monte" at bounding box center [151, 274] width 104 height 16
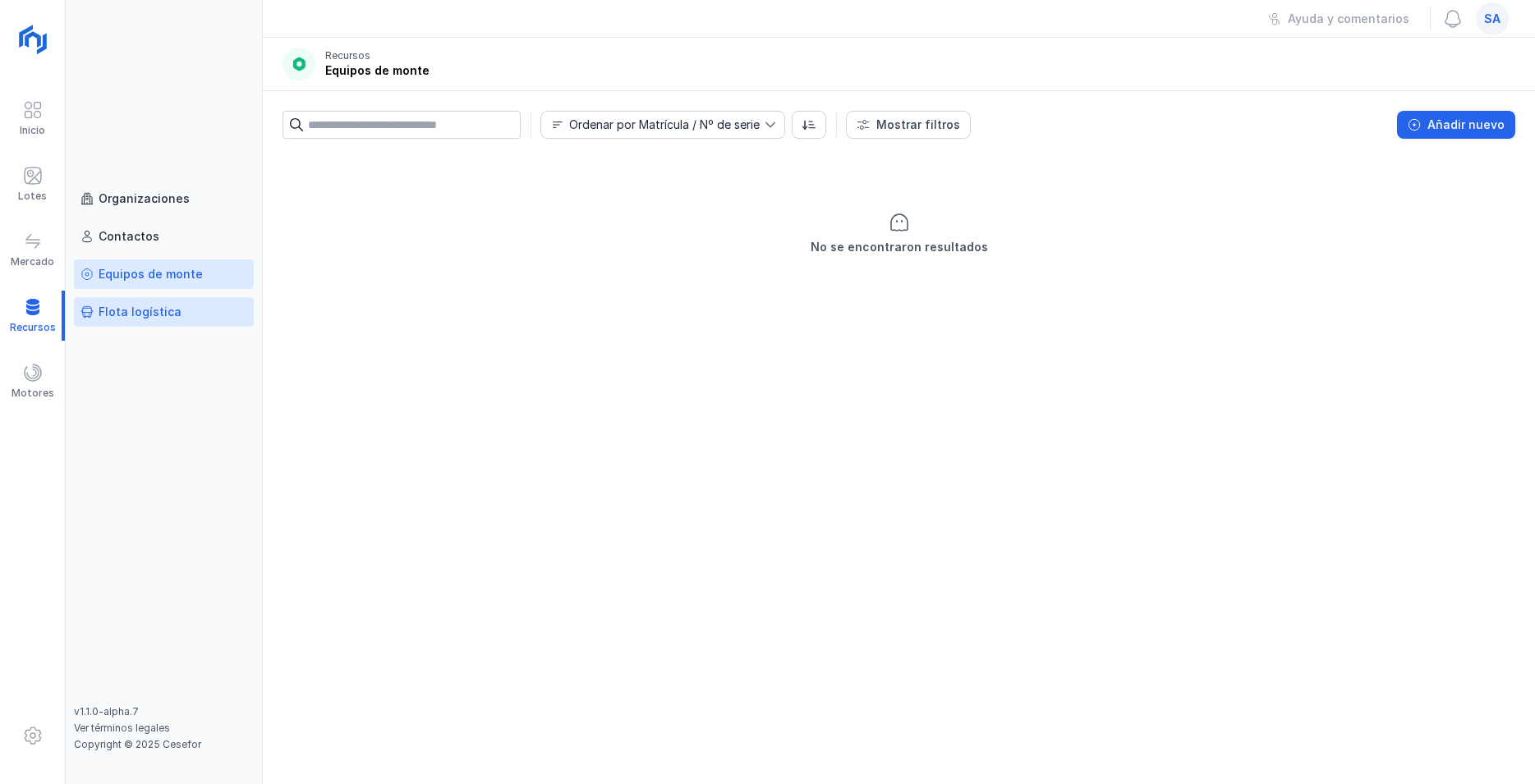
click at [144, 311] on div "Flota logística" at bounding box center [140, 312] width 83 height 16
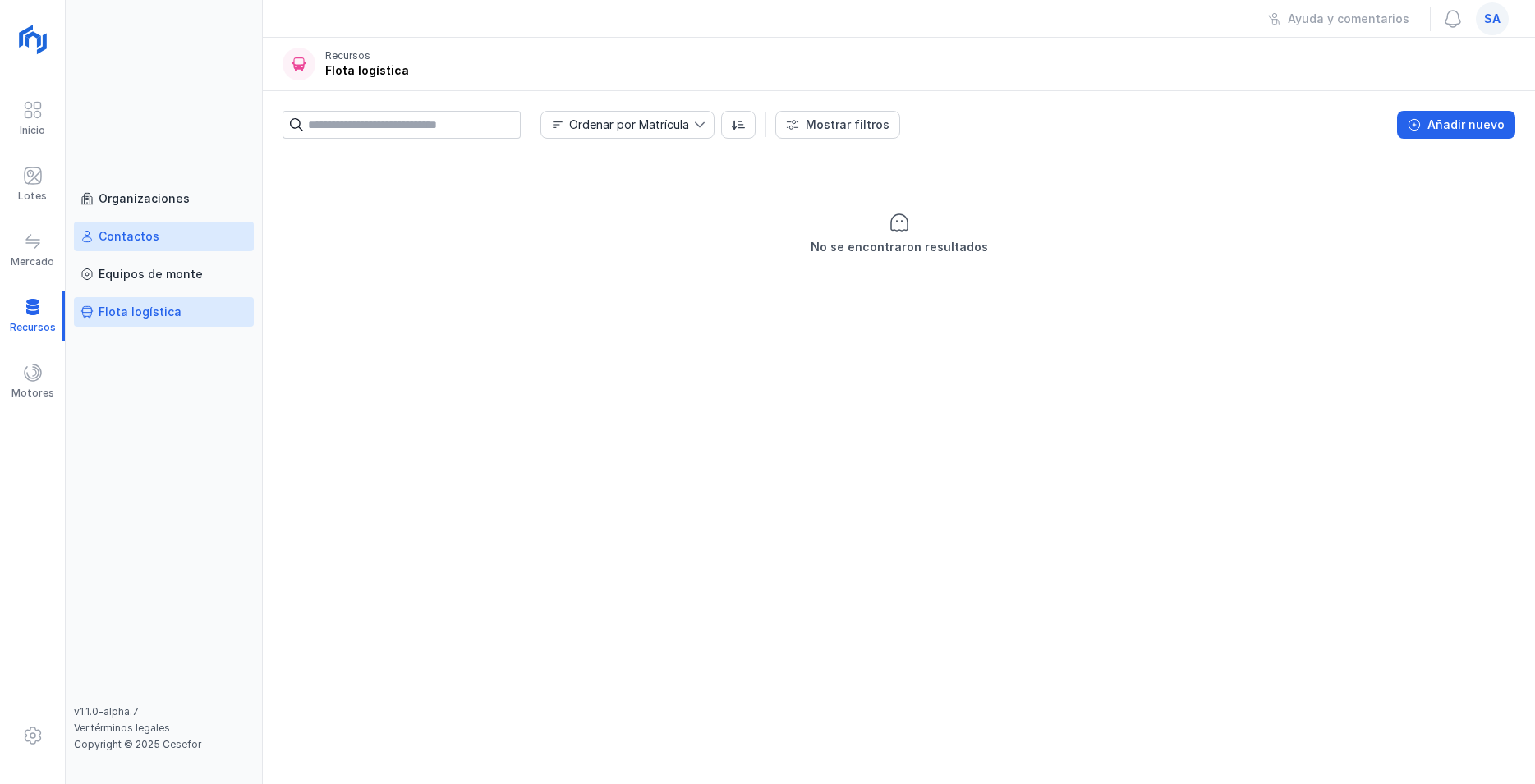
click at [133, 236] on div "Contactos" at bounding box center [129, 236] width 60 height 16
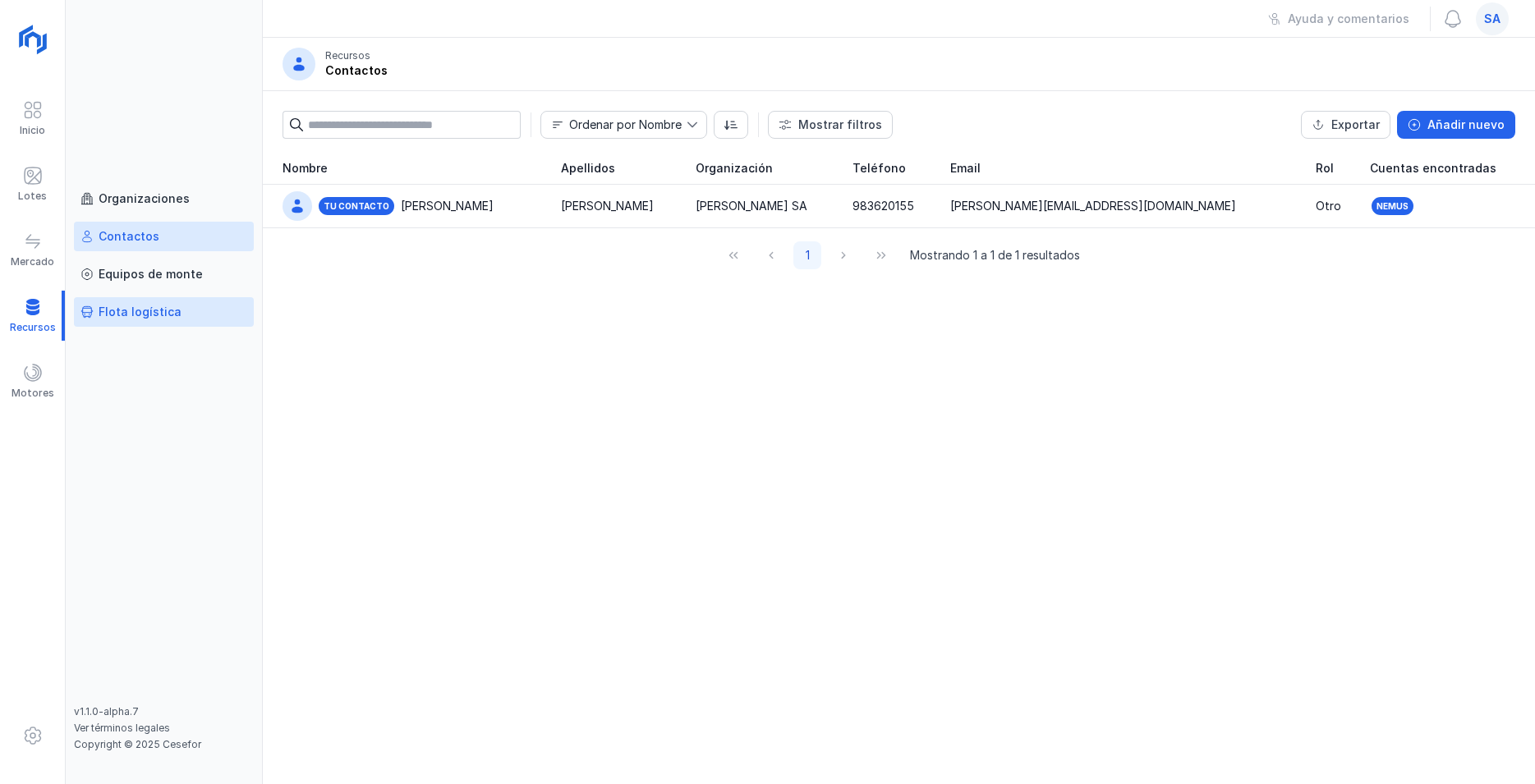
click at [131, 312] on div "Flota logística" at bounding box center [140, 312] width 83 height 16
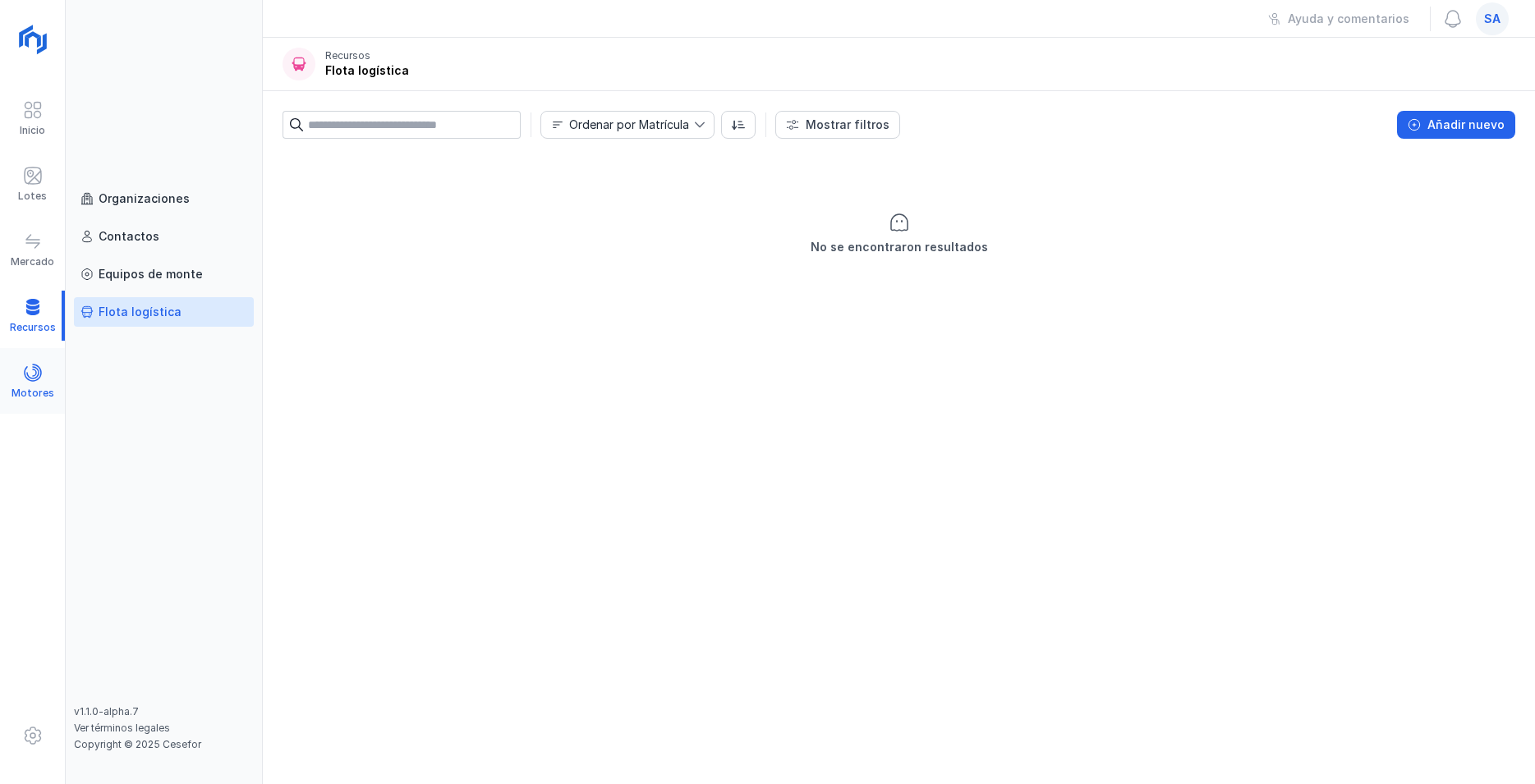
click at [35, 383] on div at bounding box center [33, 375] width 20 height 24
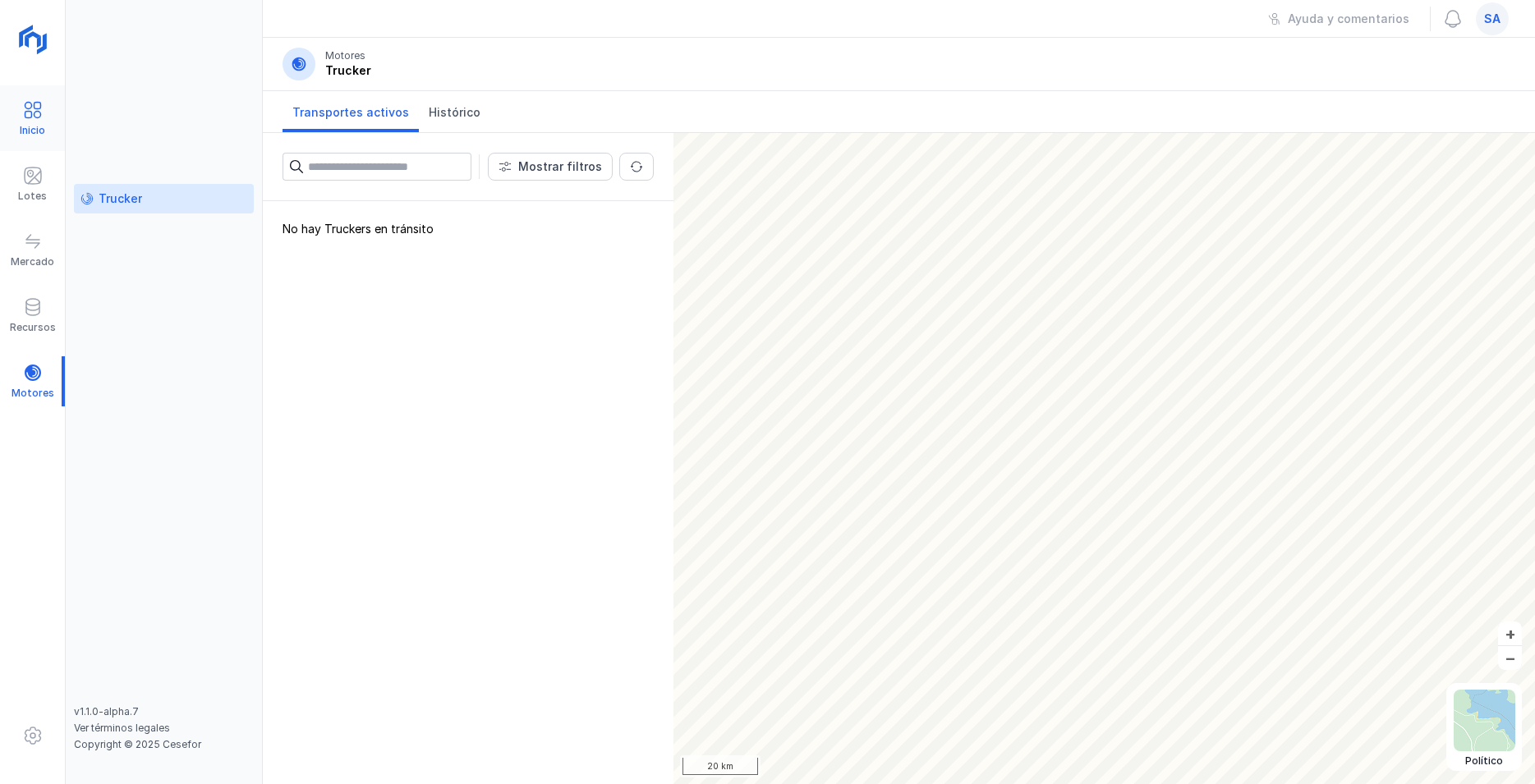
click at [32, 118] on span at bounding box center [33, 110] width 20 height 20
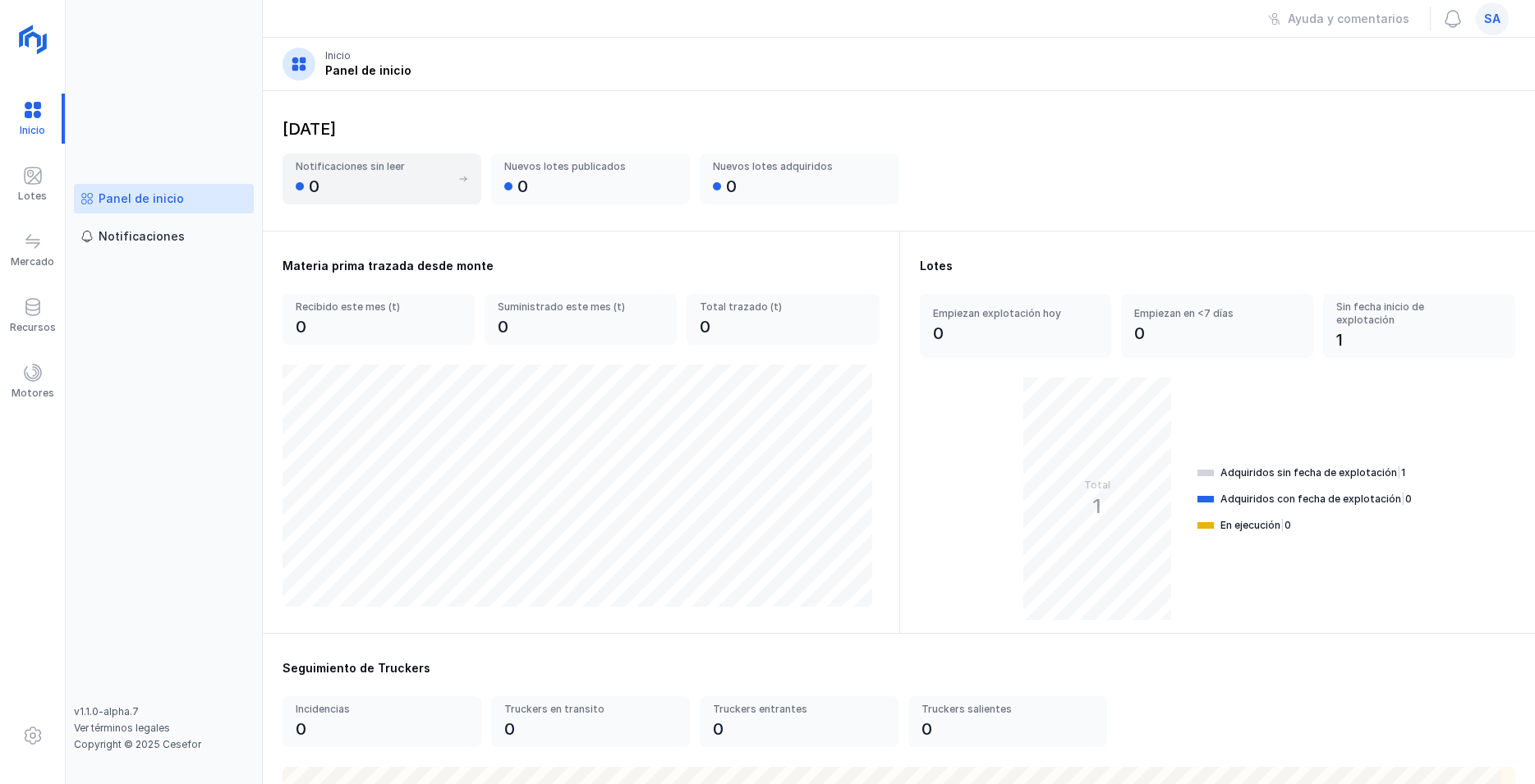
click at [354, 180] on div "0" at bounding box center [373, 186] width 155 height 23
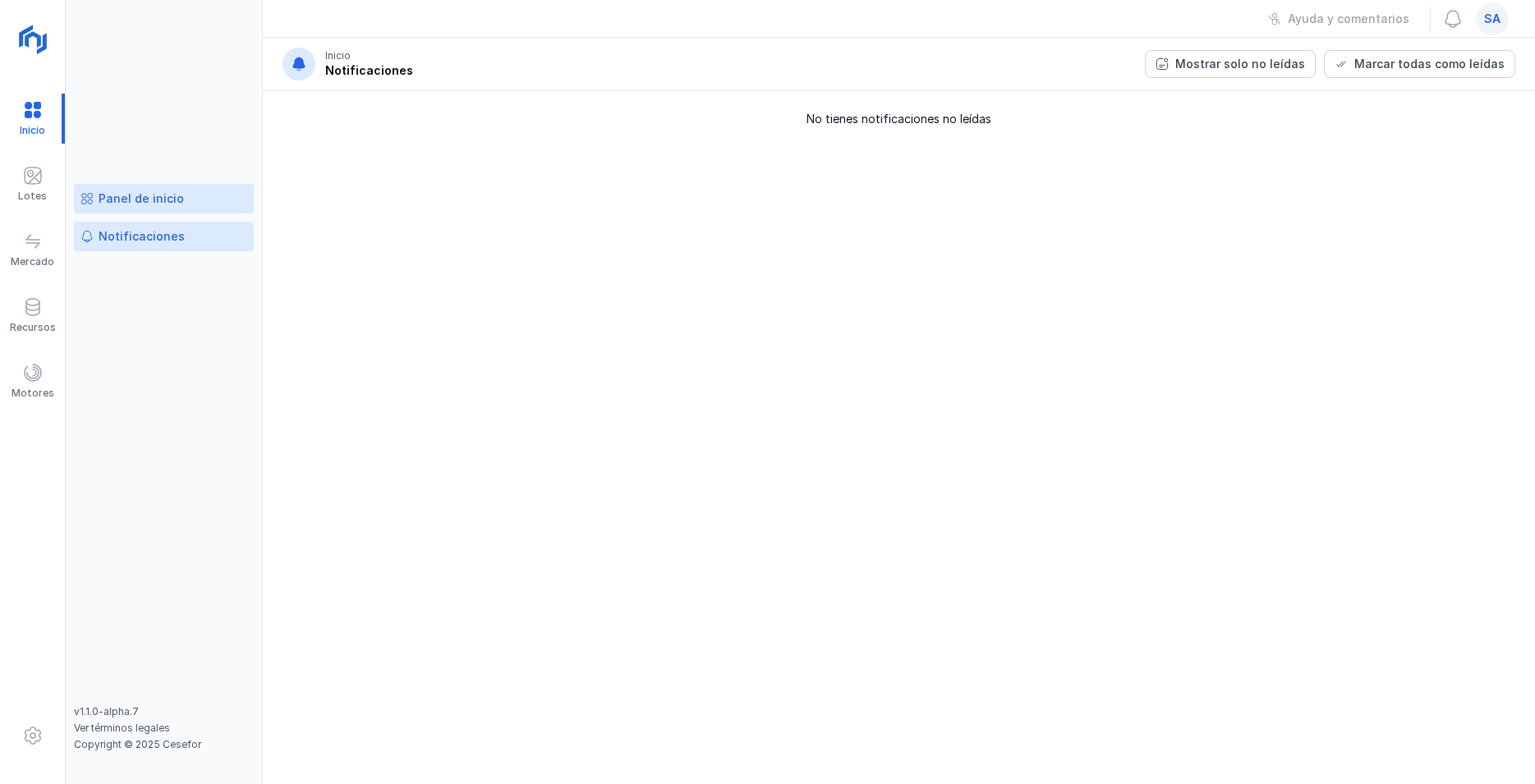
click at [118, 201] on div "Panel de inicio" at bounding box center [141, 199] width 85 height 16
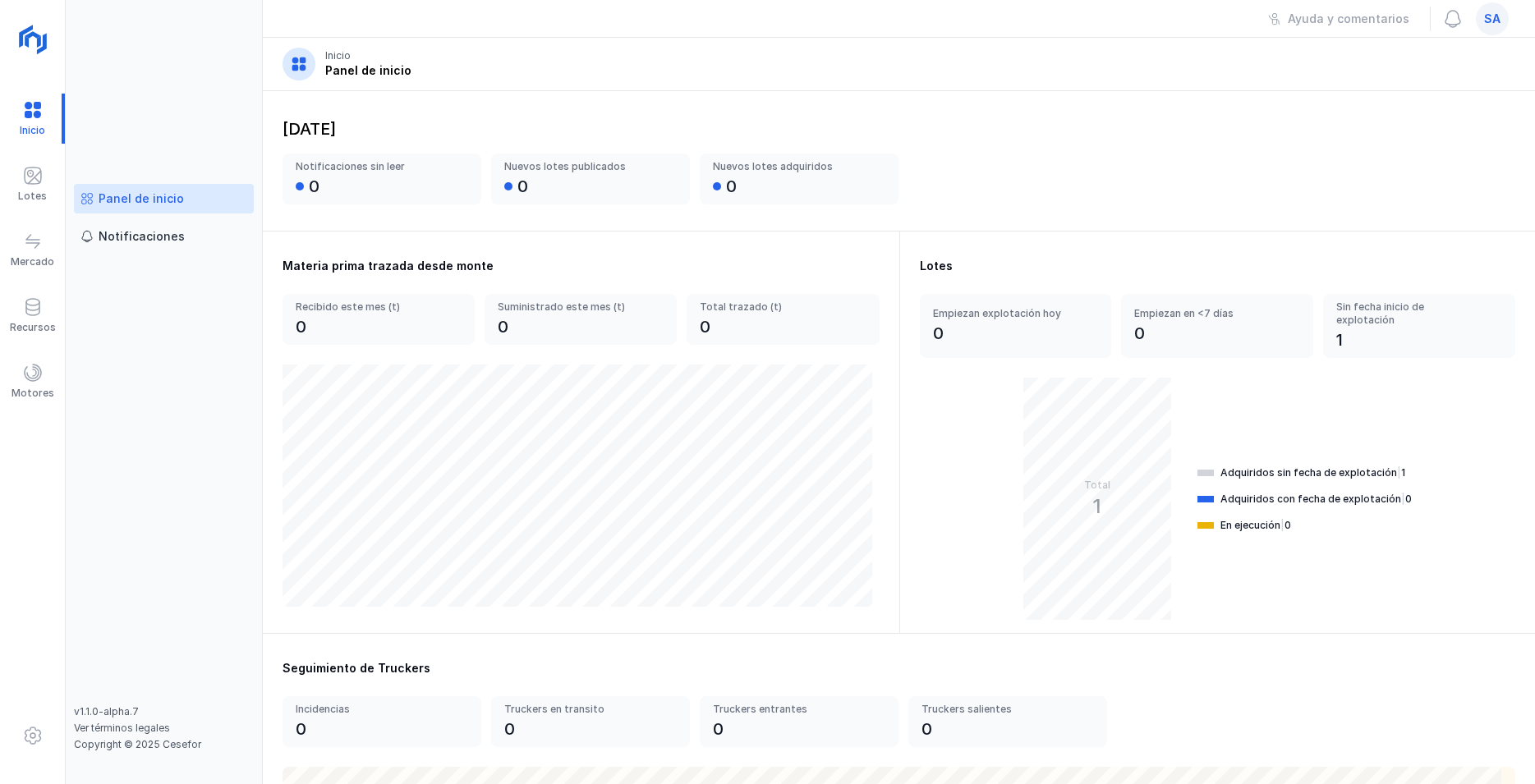
click at [1497, 26] on span "sa" at bounding box center [1493, 19] width 16 height 16
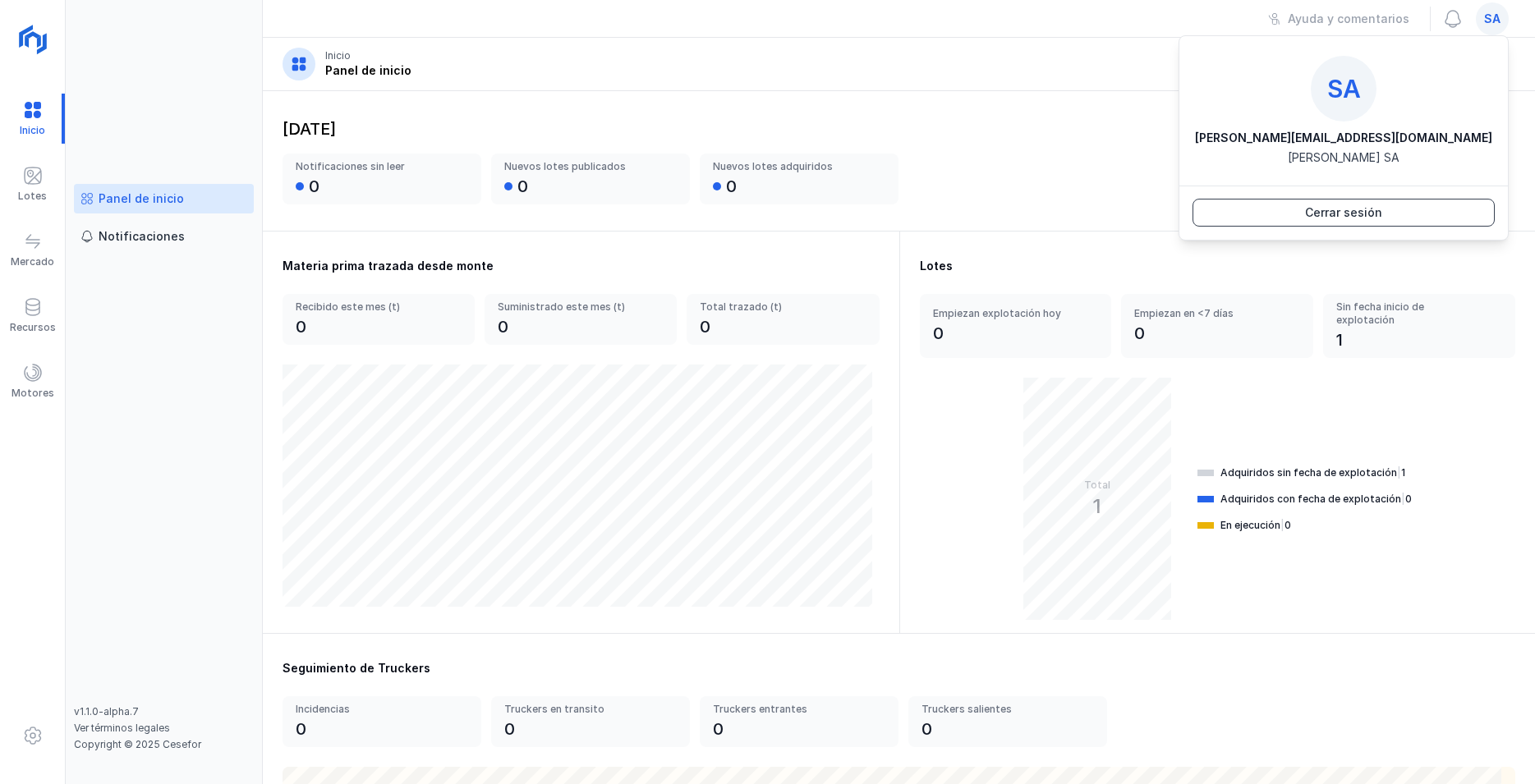
click at [1322, 216] on div "Cerrar sesión" at bounding box center [1343, 212] width 77 height 16
